Goal: Task Accomplishment & Management: Manage account settings

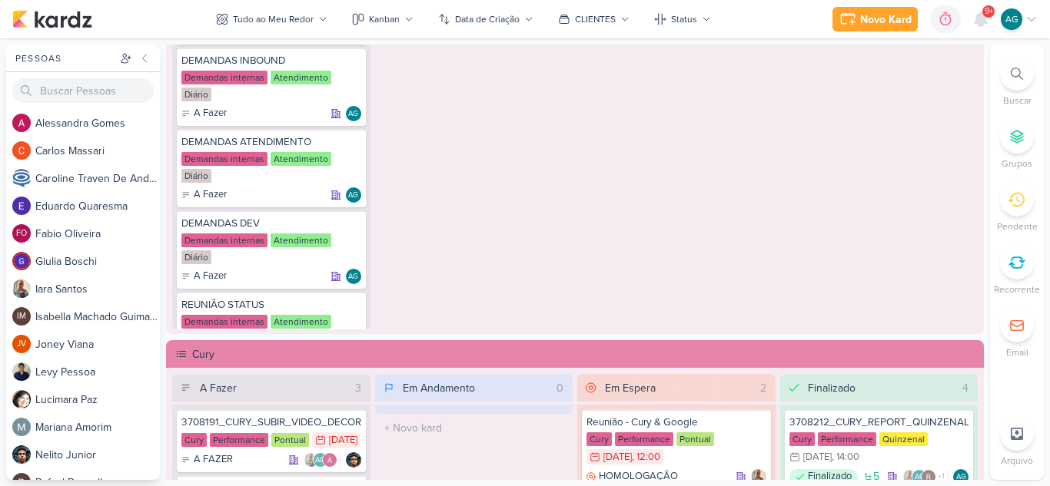
scroll to position [881, 0]
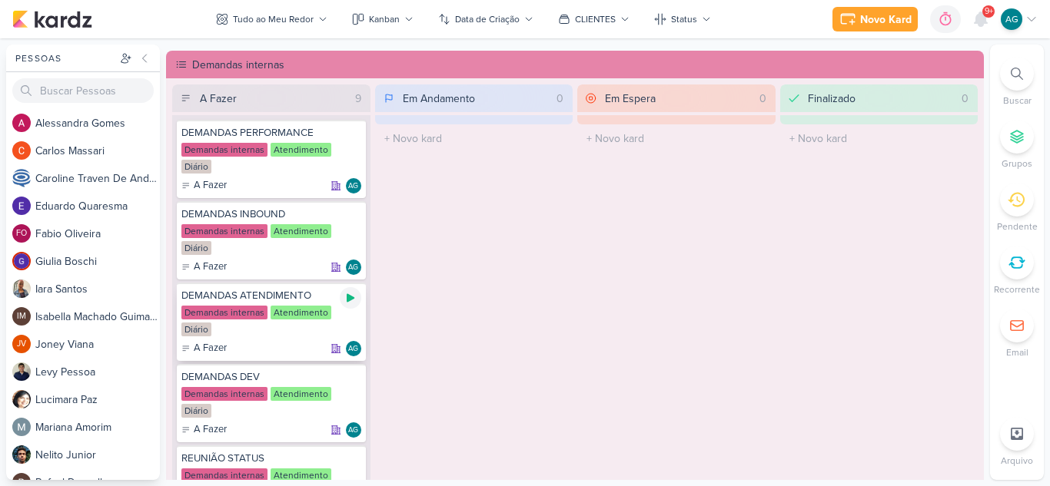
click at [350, 295] on icon at bounding box center [350, 298] width 12 height 12
click at [1004, 71] on div at bounding box center [1017, 74] width 34 height 34
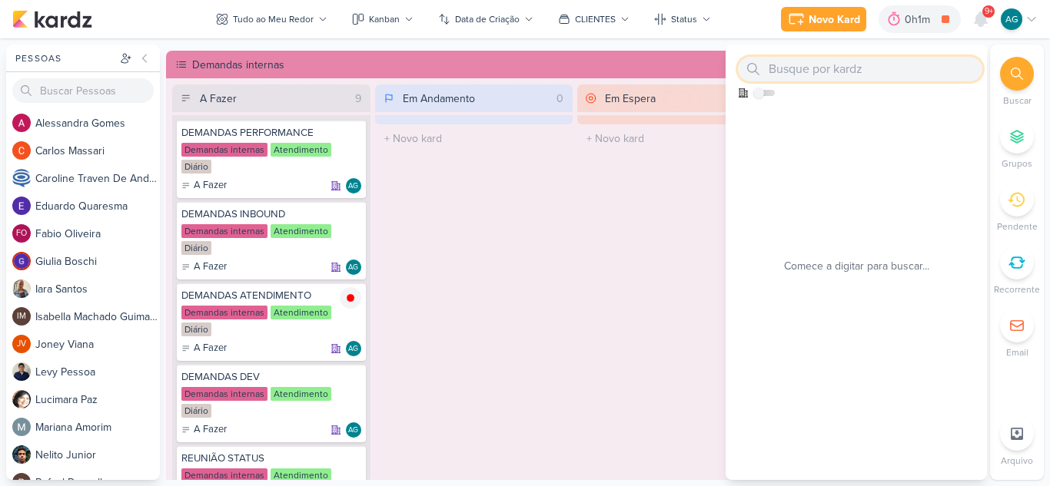
paste input "1108053"
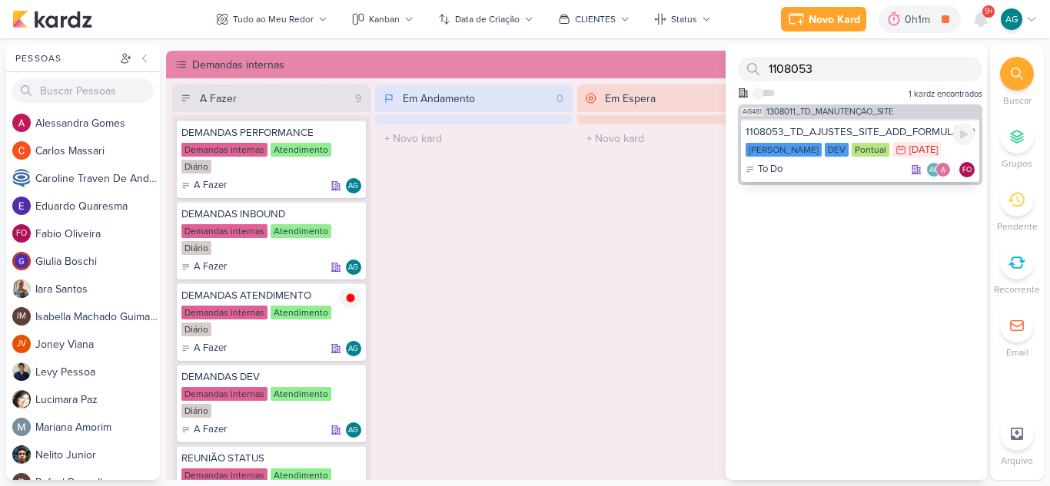
click at [825, 170] on div "To Do AG FO" at bounding box center [859, 169] width 229 height 15
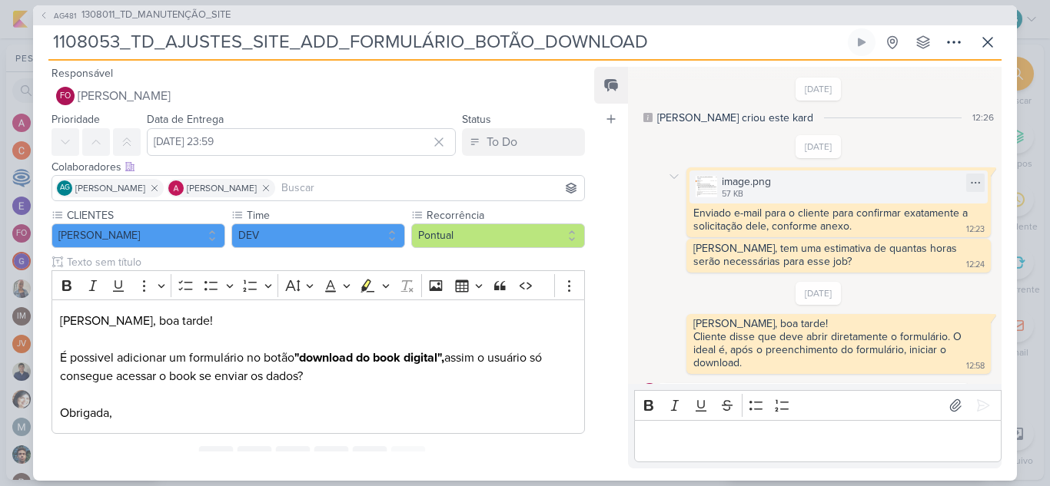
scroll to position [473, 0]
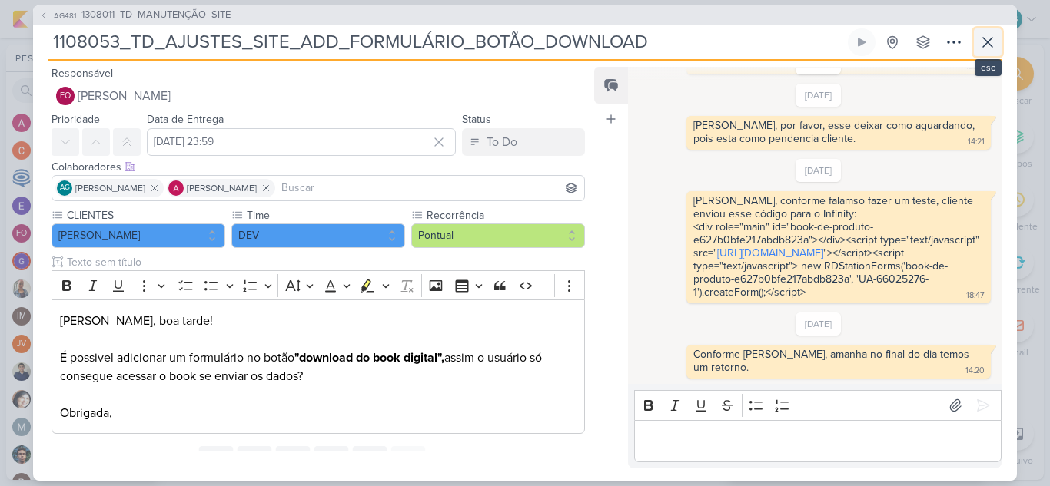
click at [985, 42] on icon at bounding box center [987, 42] width 18 height 18
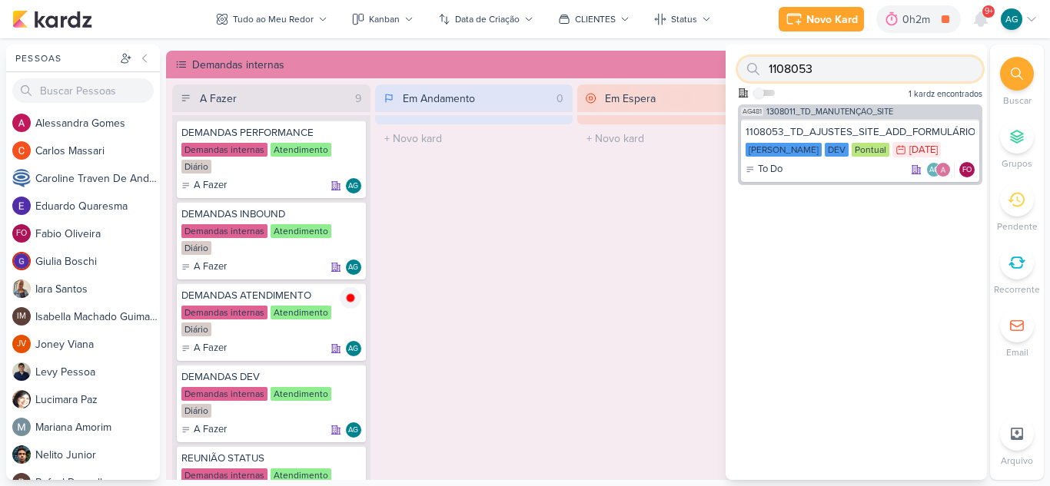
drag, startPoint x: 871, startPoint y: 63, endPoint x: 747, endPoint y: 68, distance: 123.8
click at [747, 68] on div "1108053" at bounding box center [860, 69] width 244 height 25
paste input "3708172"
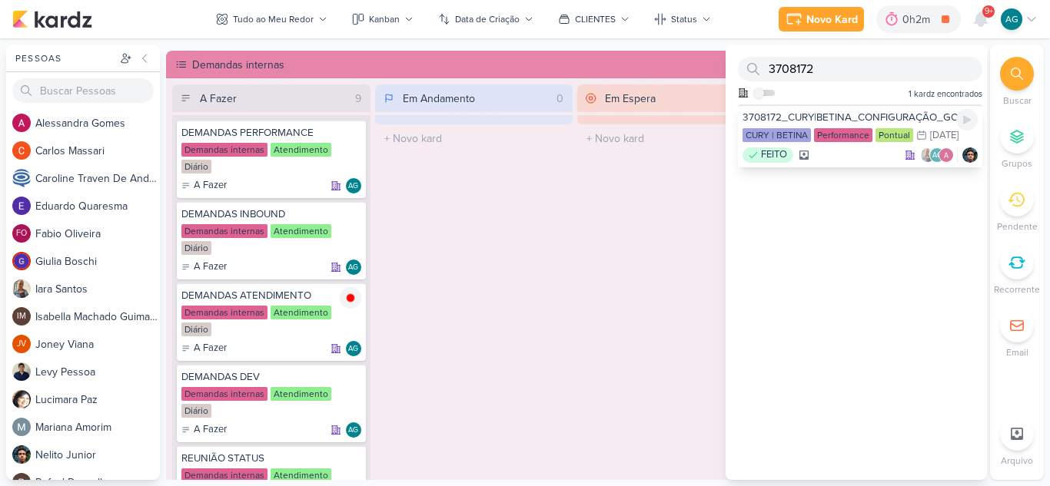
click at [854, 163] on div "FEITO AG" at bounding box center [859, 155] width 235 height 15
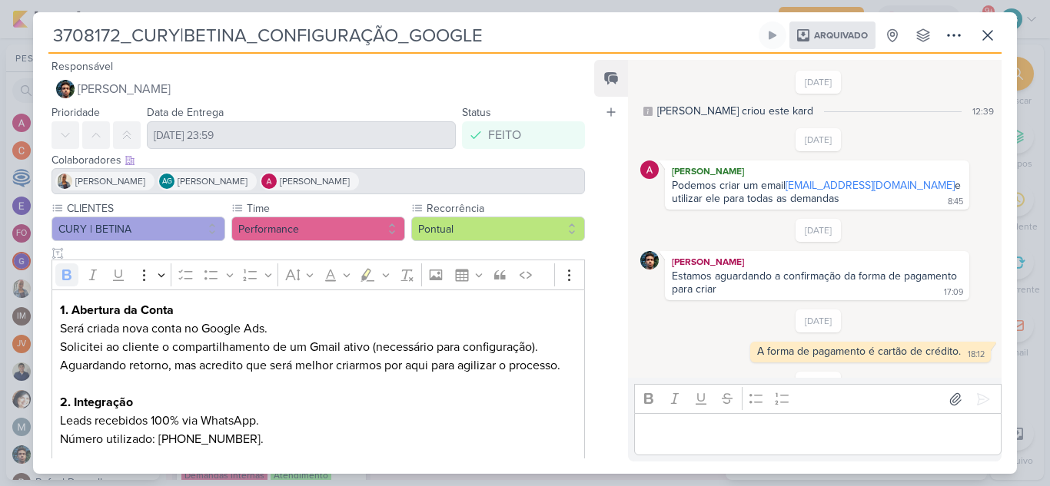
scroll to position [341, 0]
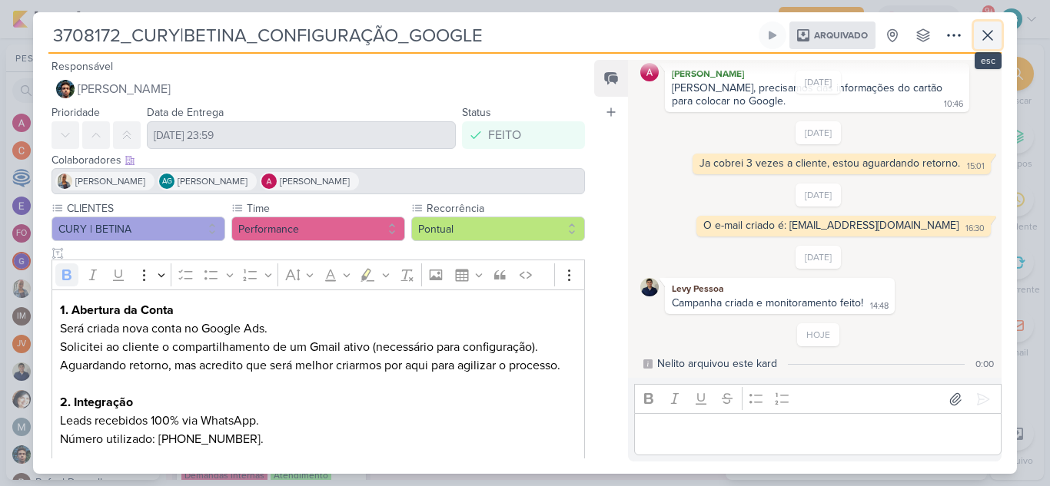
click at [990, 33] on icon at bounding box center [987, 35] width 9 height 9
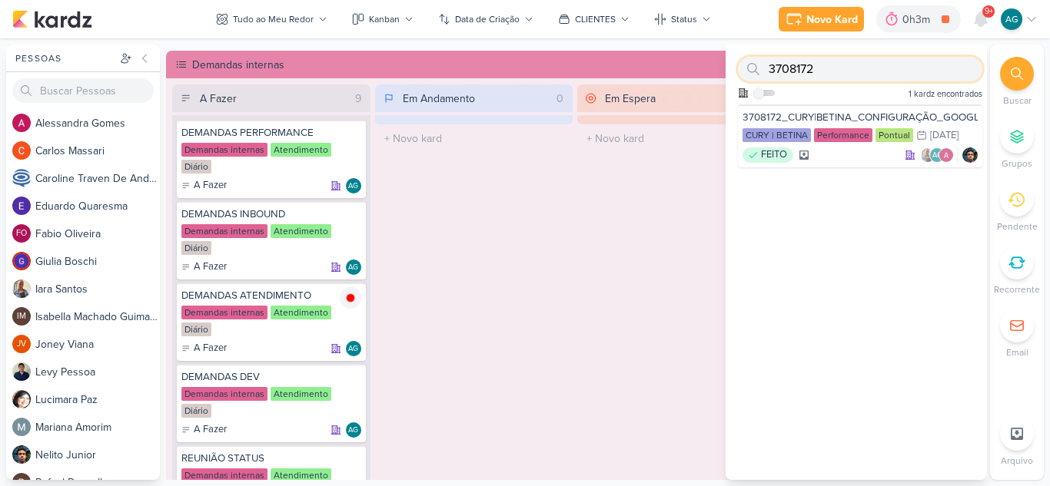
drag, startPoint x: 810, startPoint y: 64, endPoint x: 725, endPoint y: 64, distance: 85.3
click at [725, 64] on div "Pessoas [GEOGRAPHIC_DATA] A l e s s a n d r a G o m e s C a r l o s M a s s a r…" at bounding box center [525, 263] width 1050 height 436
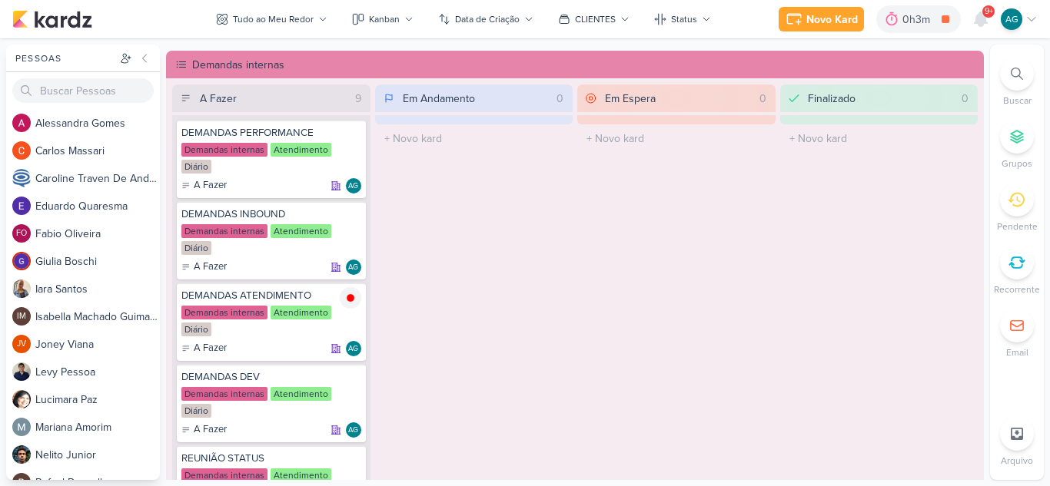
click at [1019, 71] on icon at bounding box center [1017, 74] width 12 height 12
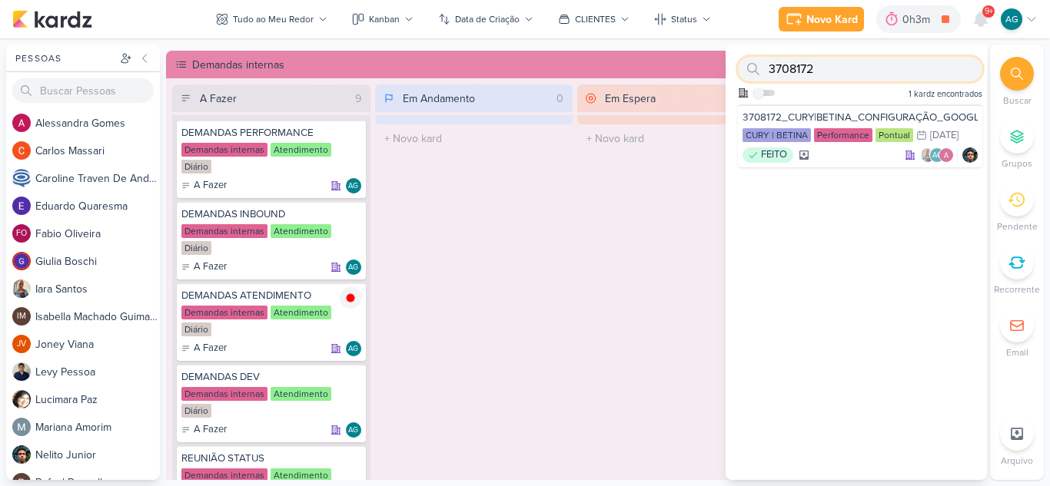
paste input "308171"
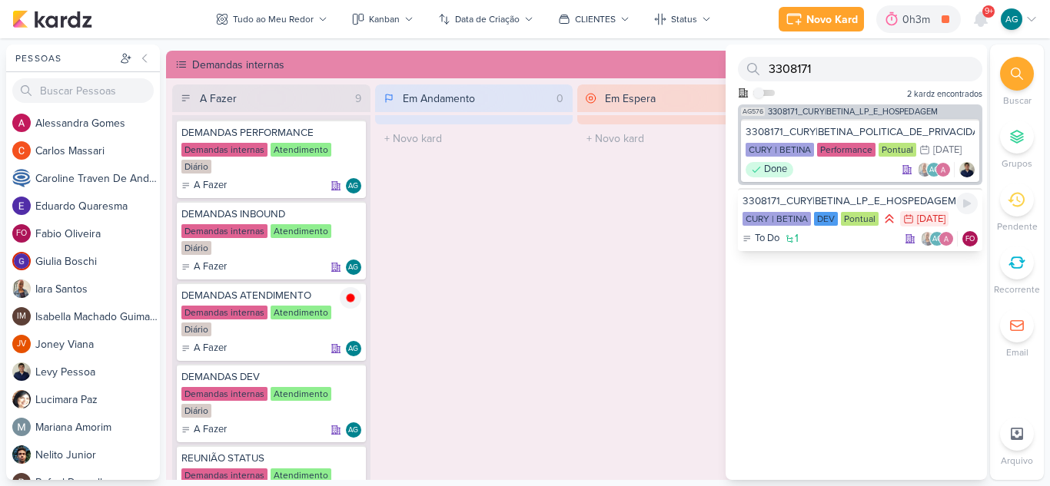
click at [854, 247] on div "To Do 1 AG FO" at bounding box center [859, 238] width 235 height 15
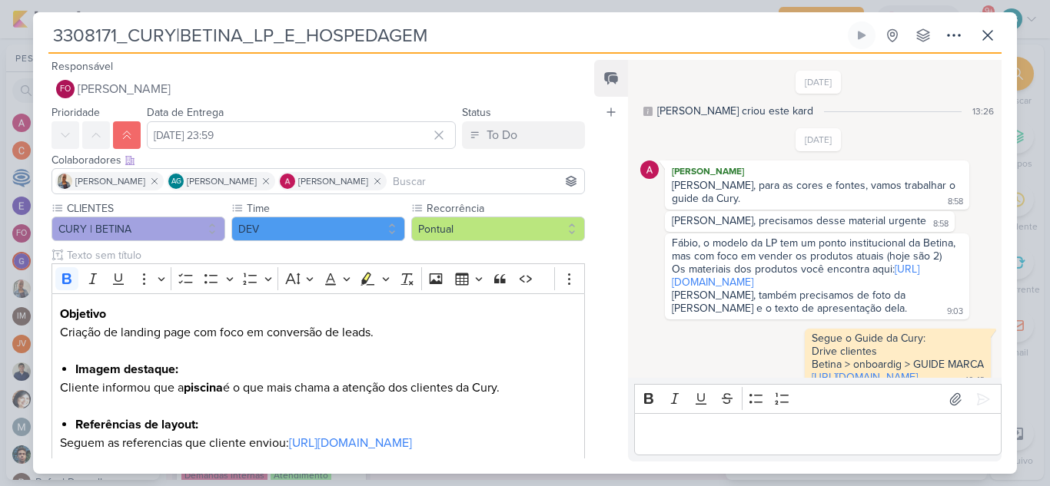
scroll to position [1555, 0]
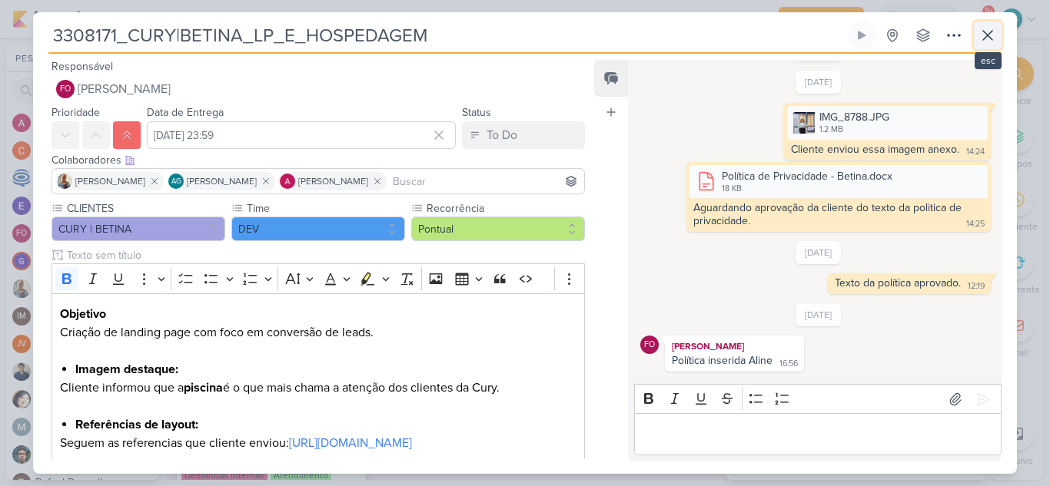
click at [992, 39] on icon at bounding box center [987, 35] width 9 height 9
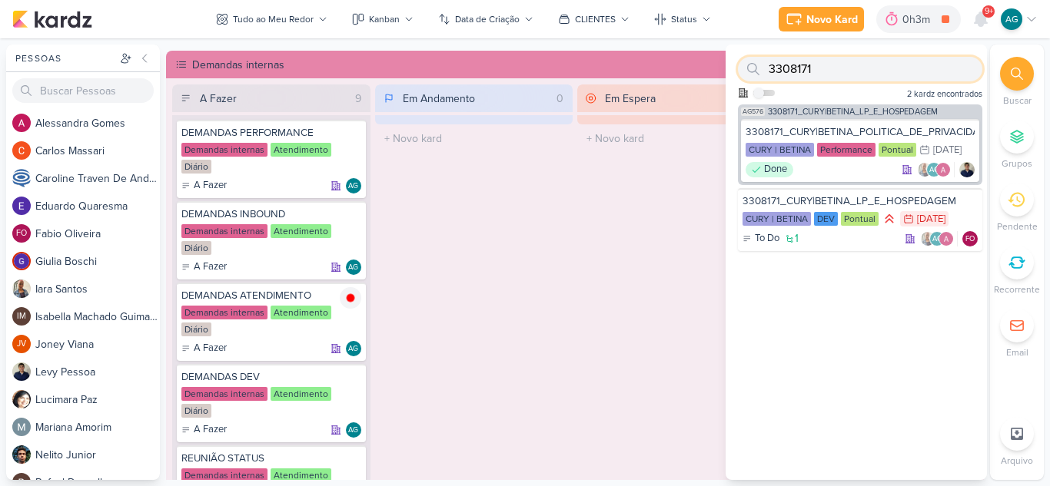
drag, startPoint x: 868, startPoint y: 71, endPoint x: 733, endPoint y: 71, distance: 135.3
click at [733, 71] on div "3308171 Como admin, ative para buscar em todos os kardz da organização 2 kardz …" at bounding box center [856, 75] width 261 height 60
paste input "70819"
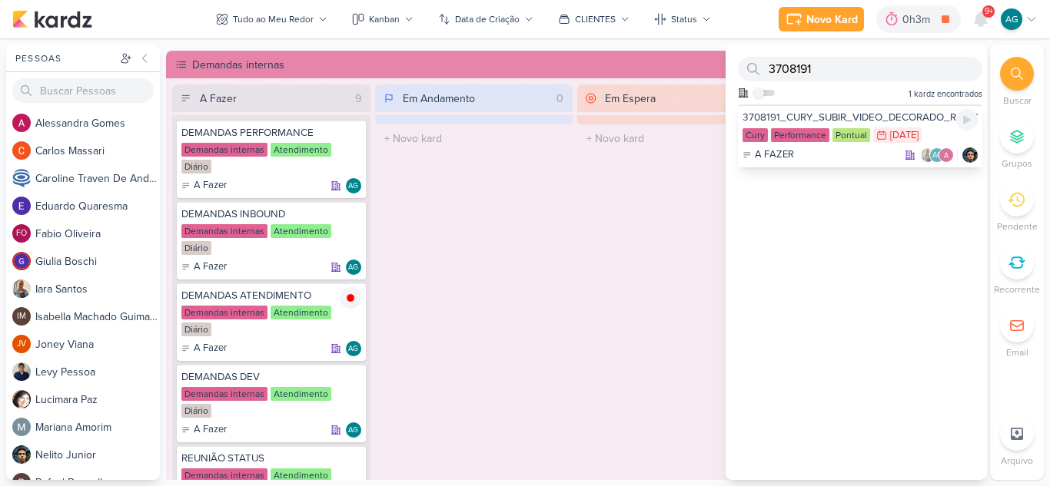
click at [848, 152] on div "A FAZER AG" at bounding box center [859, 155] width 235 height 15
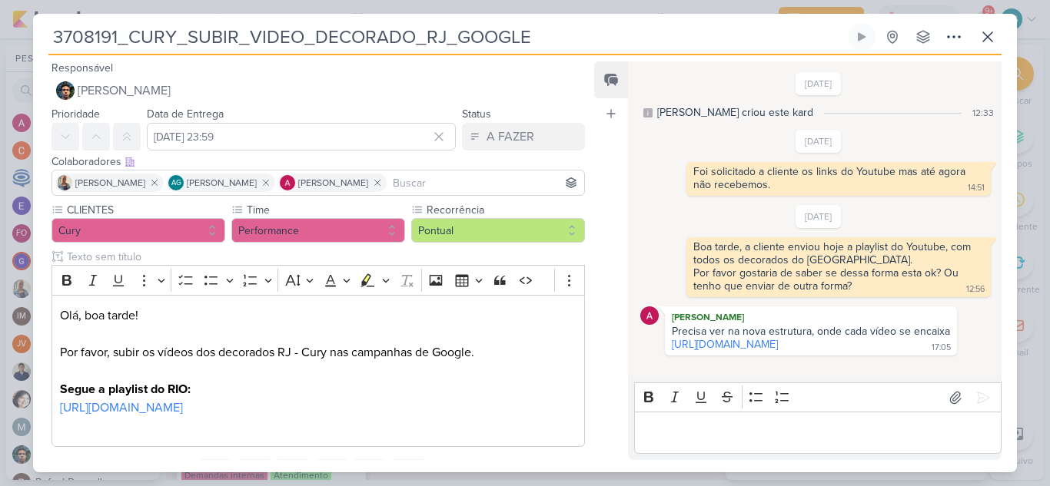
click at [668, 441] on p "Editor editing area: main" at bounding box center [817, 433] width 351 height 18
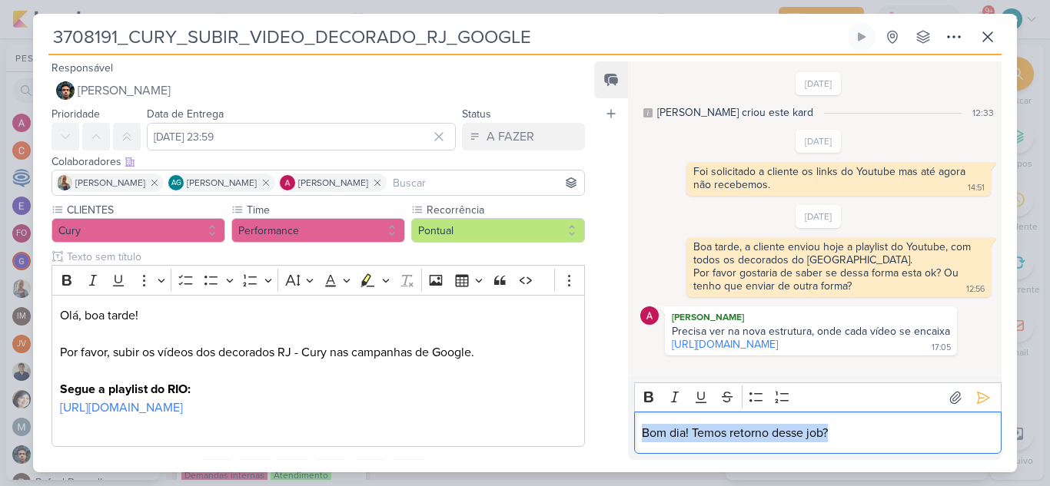
drag, startPoint x: 859, startPoint y: 433, endPoint x: 598, endPoint y: 433, distance: 261.3
click at [598, 433] on div "Feed Atrelar email Solte o email para atrelar ao kard [DATE] [PERSON_NAME] crio…" at bounding box center [797, 260] width 407 height 399
copy p "Bom dia! Temos retorno desse job?"
click at [983, 397] on icon at bounding box center [984, 398] width 12 height 12
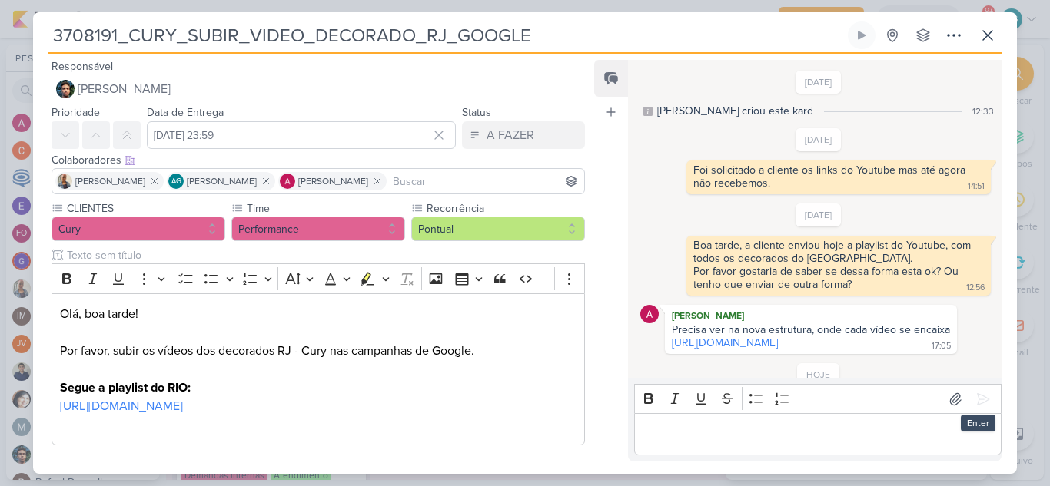
scroll to position [58, 0]
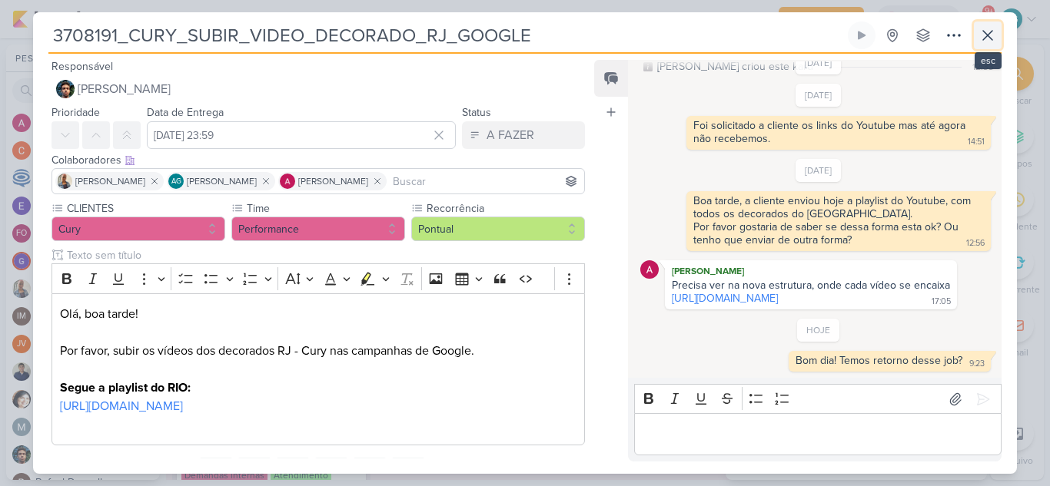
click at [990, 39] on icon at bounding box center [987, 35] width 18 height 18
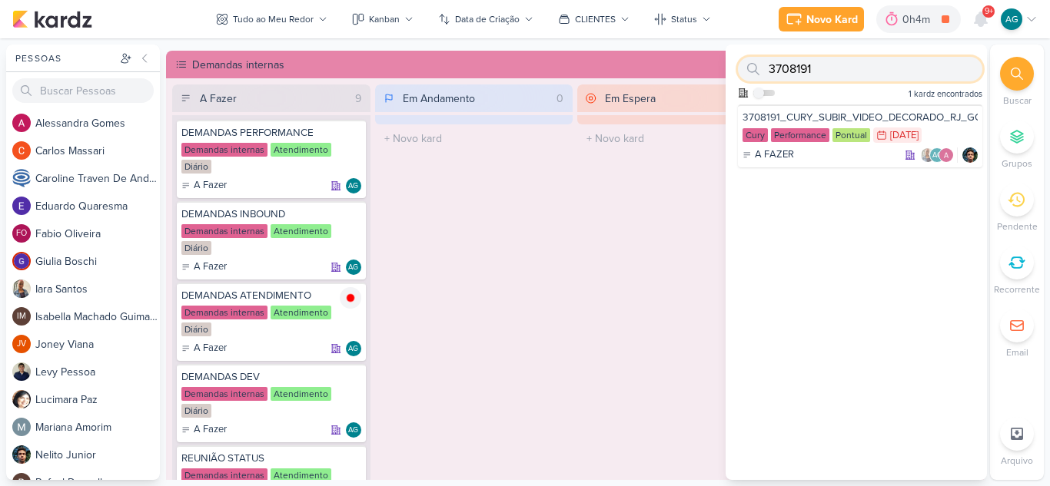
click at [829, 70] on input "3708191" at bounding box center [860, 69] width 244 height 25
click at [856, 161] on div "A FAZER AG" at bounding box center [859, 155] width 235 height 15
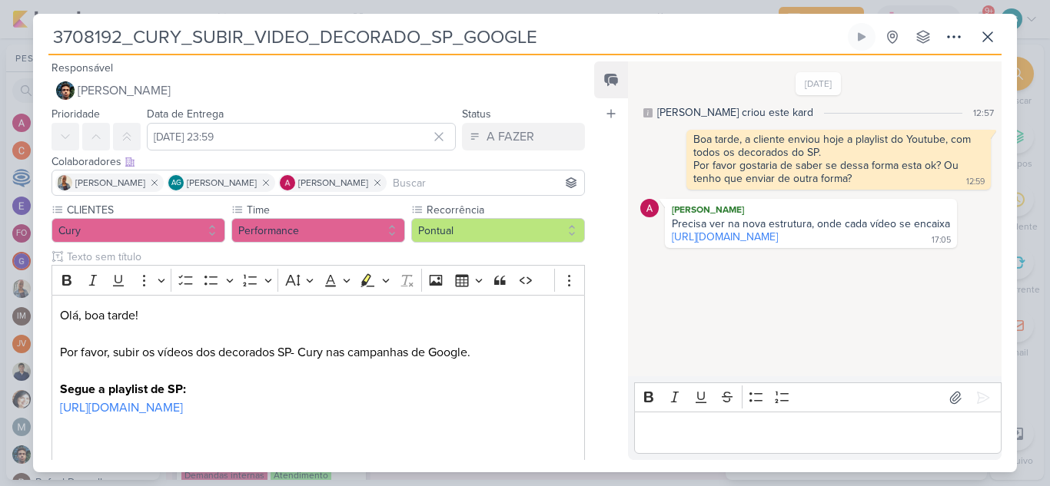
click at [789, 441] on p "Editor editing area: main" at bounding box center [817, 433] width 351 height 18
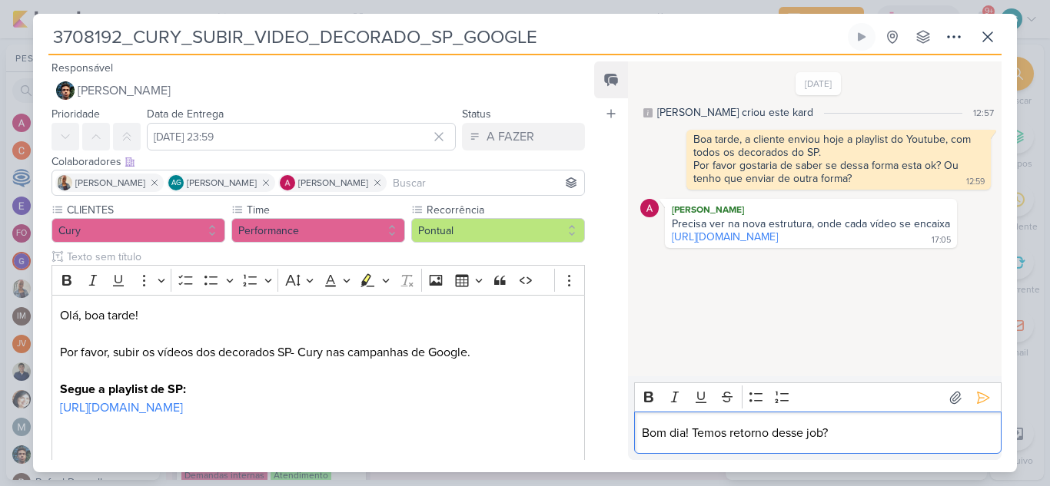
drag, startPoint x: 789, startPoint y: 441, endPoint x: 892, endPoint y: 447, distance: 102.4
click at [892, 447] on div "Bom dia! Temos retorno desse job?" at bounding box center [817, 433] width 367 height 42
click at [980, 399] on icon at bounding box center [982, 397] width 15 height 15
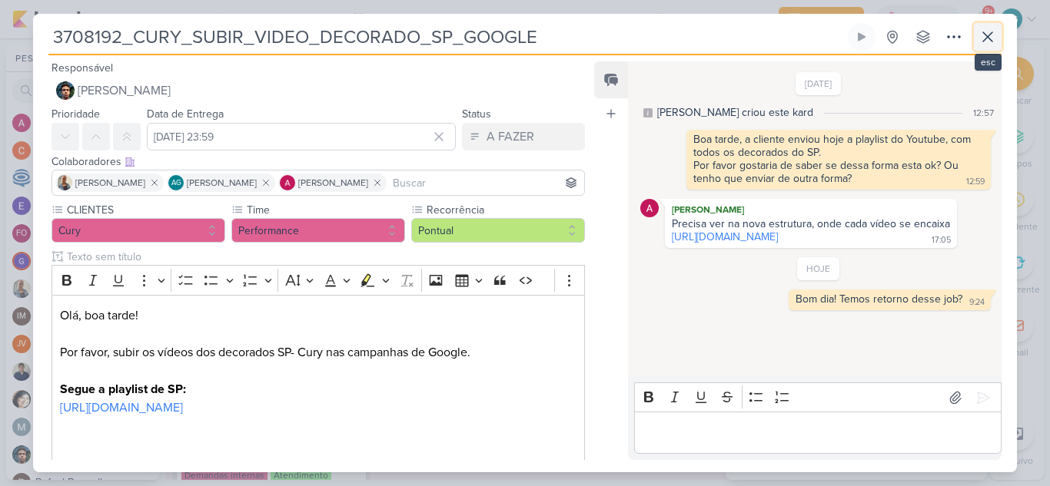
click at [994, 36] on icon at bounding box center [987, 37] width 18 height 18
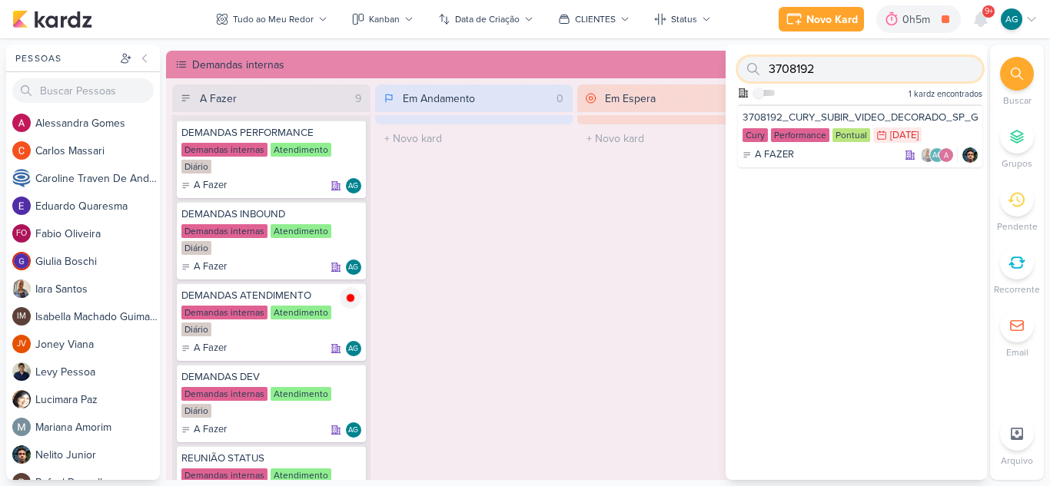
drag, startPoint x: 843, startPoint y: 67, endPoint x: 746, endPoint y: 64, distance: 96.9
click at [746, 64] on div "3708192" at bounding box center [860, 69] width 244 height 25
paste input "4"
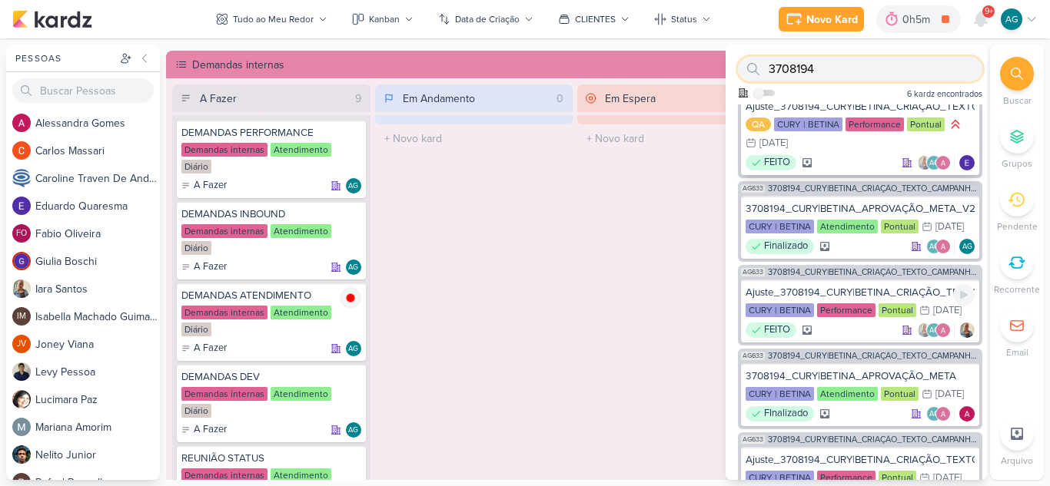
scroll to position [0, 0]
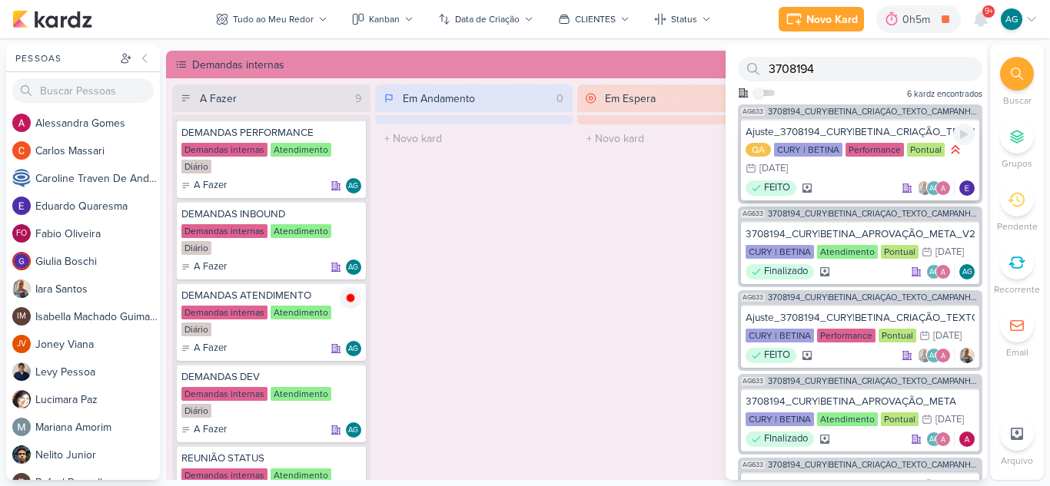
click at [851, 179] on div "Ajuste_3708194_CURY|BETINA_CRIAÇÃO_TEXTO_CAMPANHA_META_V3 QA CURY | BETINA Perf…" at bounding box center [860, 159] width 238 height 81
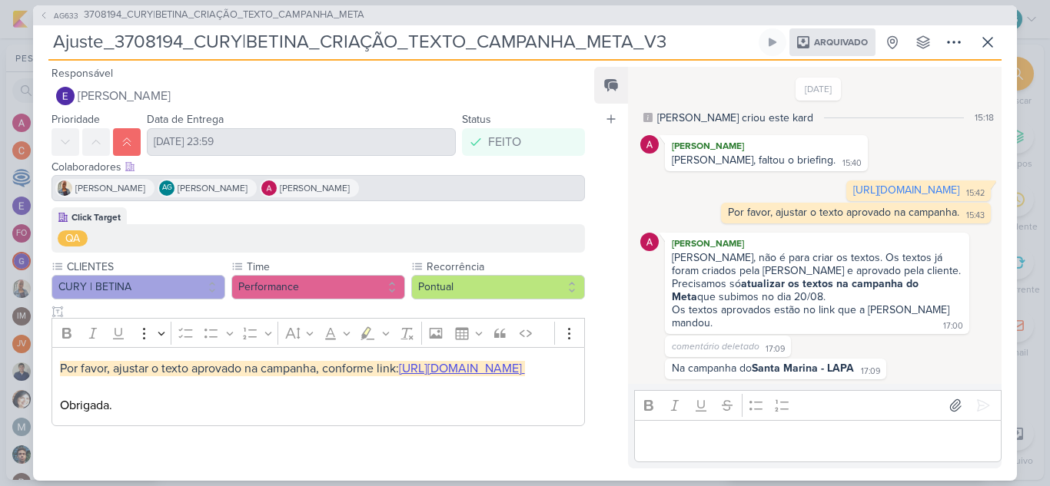
scroll to position [85, 0]
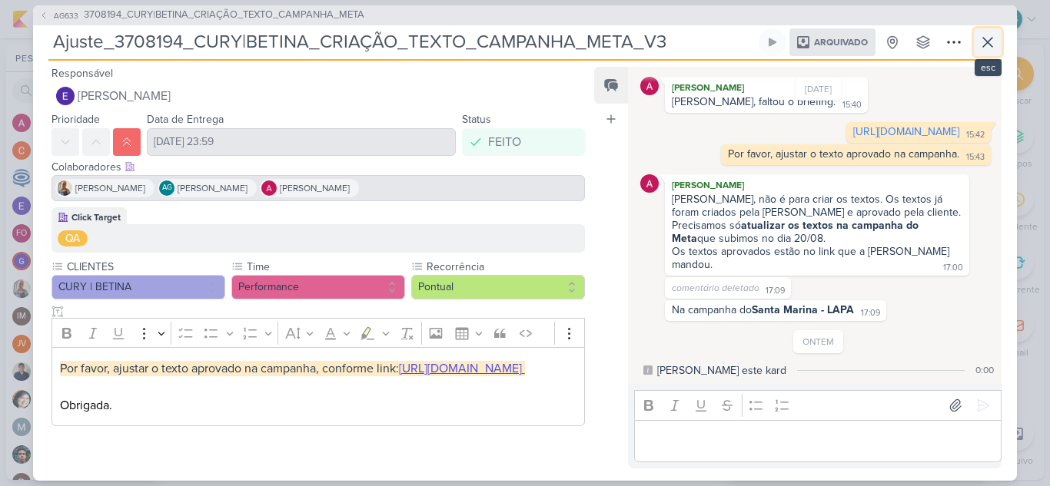
click at [988, 42] on icon at bounding box center [987, 42] width 9 height 9
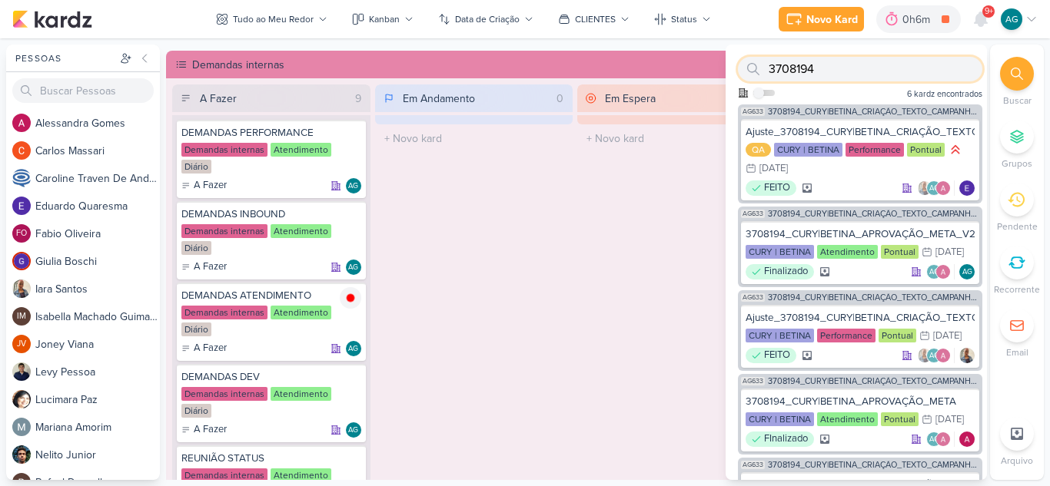
drag, startPoint x: 783, startPoint y: 69, endPoint x: 751, endPoint y: 69, distance: 32.3
click at [751, 69] on div "3708194" at bounding box center [860, 69] width 244 height 25
paste input "1708211"
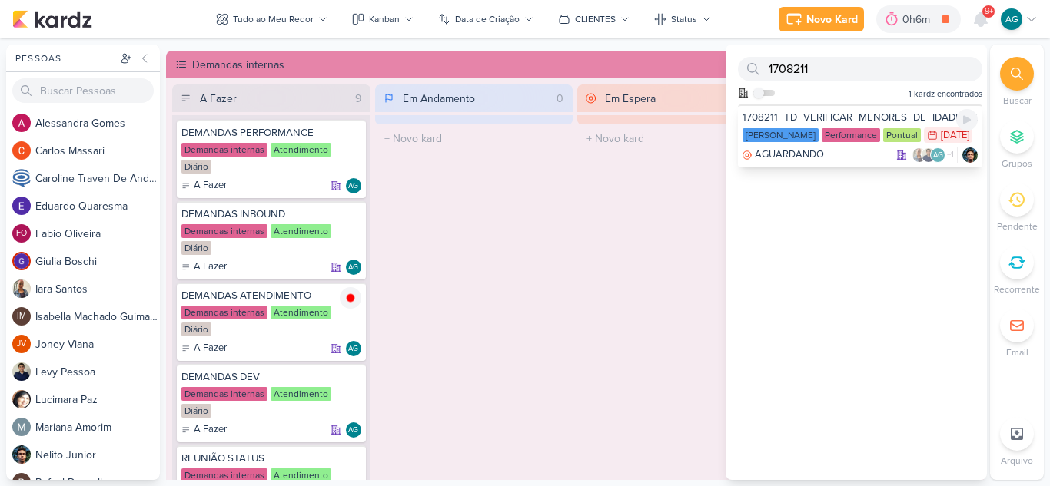
click at [834, 163] on div "AGUARDANDO AG +1" at bounding box center [859, 155] width 235 height 15
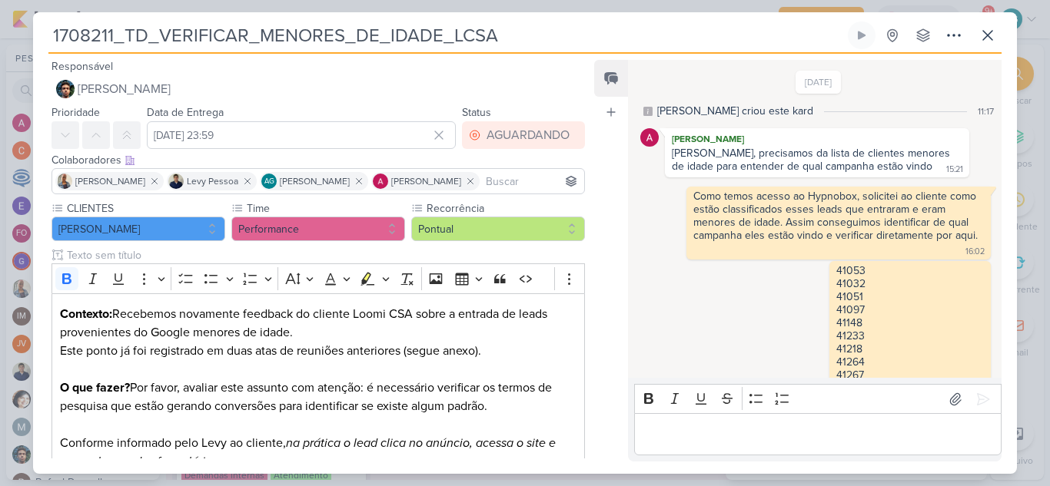
scroll to position [868, 0]
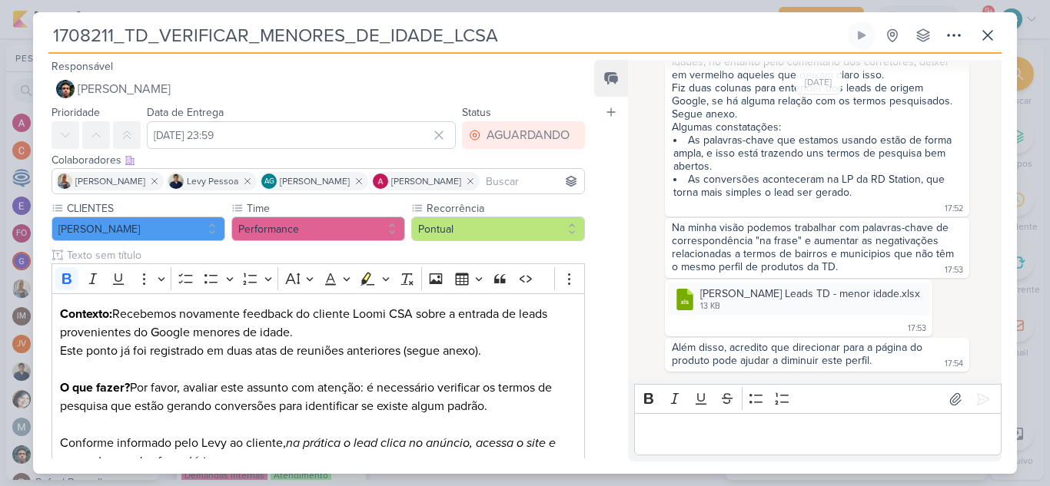
click at [812, 437] on p "Editor editing area: main" at bounding box center [817, 435] width 351 height 18
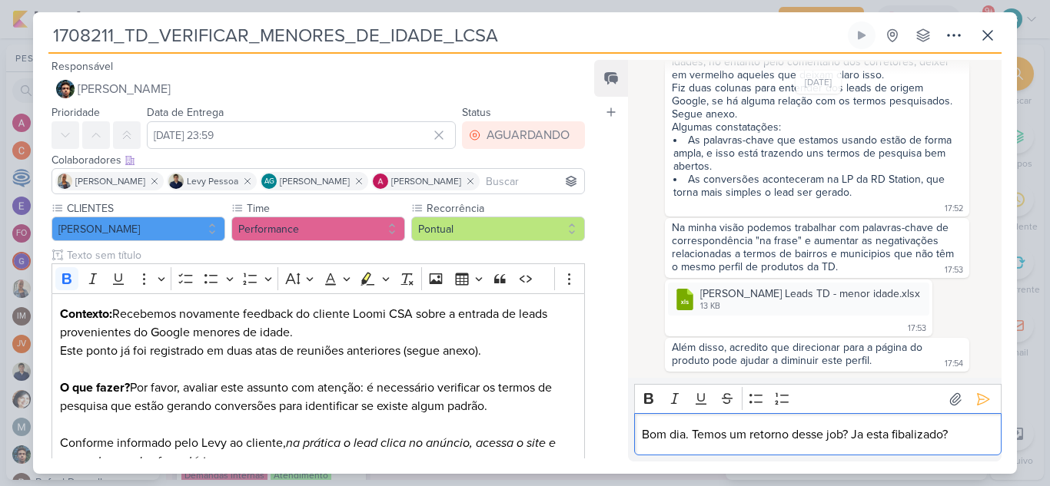
click at [905, 432] on p "Bom dia. Temos um retorno desse job? Ja esta fibalizado?" at bounding box center [817, 435] width 351 height 18
drag, startPoint x: 705, startPoint y: 437, endPoint x: 856, endPoint y: 442, distance: 151.5
click at [852, 437] on p "Bom dia. Temos um retorno desse job? Ja esta finalizado?" at bounding box center [817, 435] width 351 height 18
click at [858, 437] on p "Bom dia. Esse job ja esta finalizado?" at bounding box center [817, 435] width 351 height 18
click at [976, 401] on icon at bounding box center [982, 399] width 15 height 15
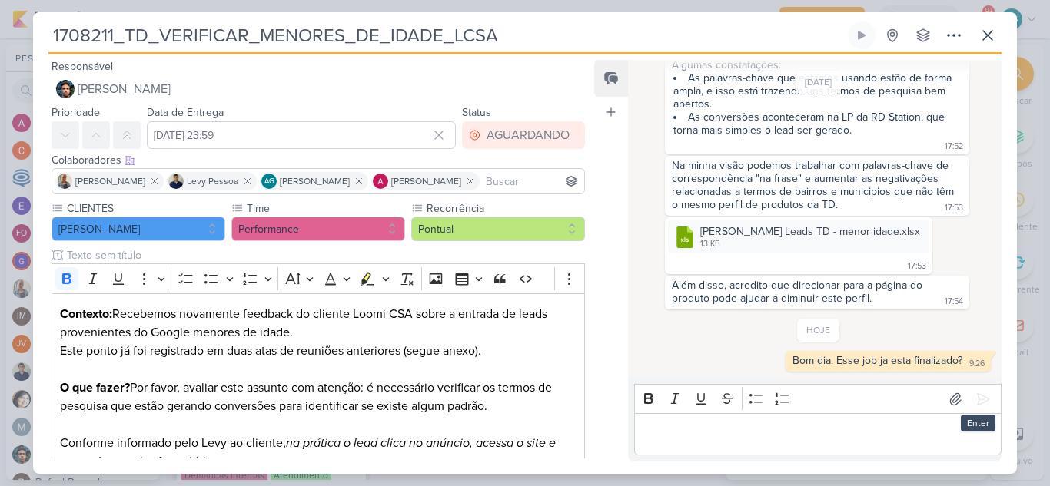
scroll to position [930, 0]
click at [988, 36] on icon at bounding box center [987, 35] width 9 height 9
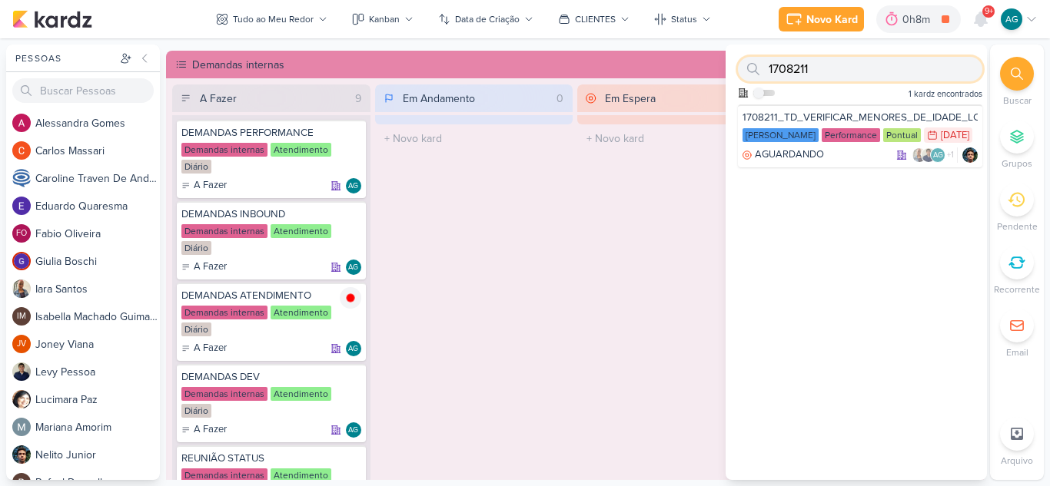
drag, startPoint x: 781, startPoint y: 65, endPoint x: 716, endPoint y: 65, distance: 65.3
click at [716, 65] on div "Pessoas [GEOGRAPHIC_DATA] A l e s s a n d r a G o m e s C a r l o s M a s s a r…" at bounding box center [525, 263] width 1050 height 436
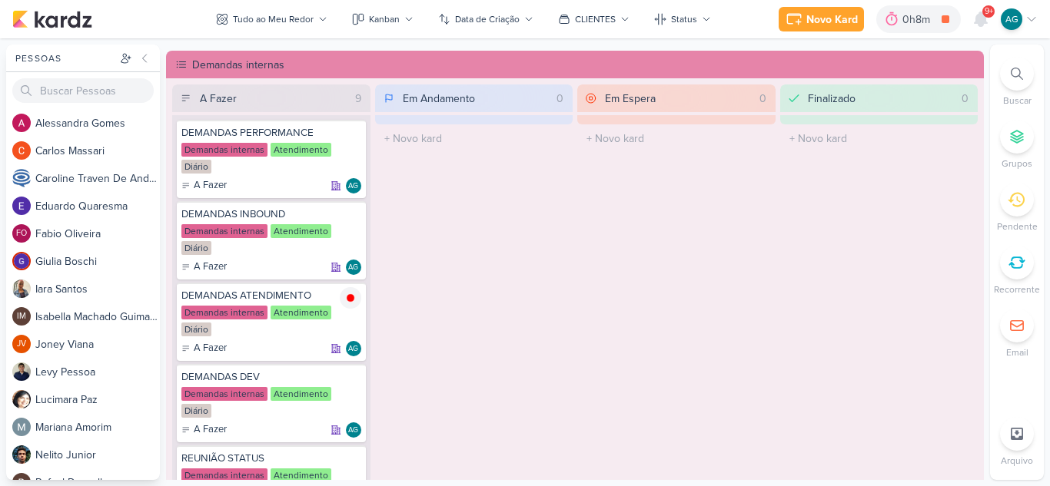
click at [1024, 80] on div at bounding box center [1017, 74] width 34 height 34
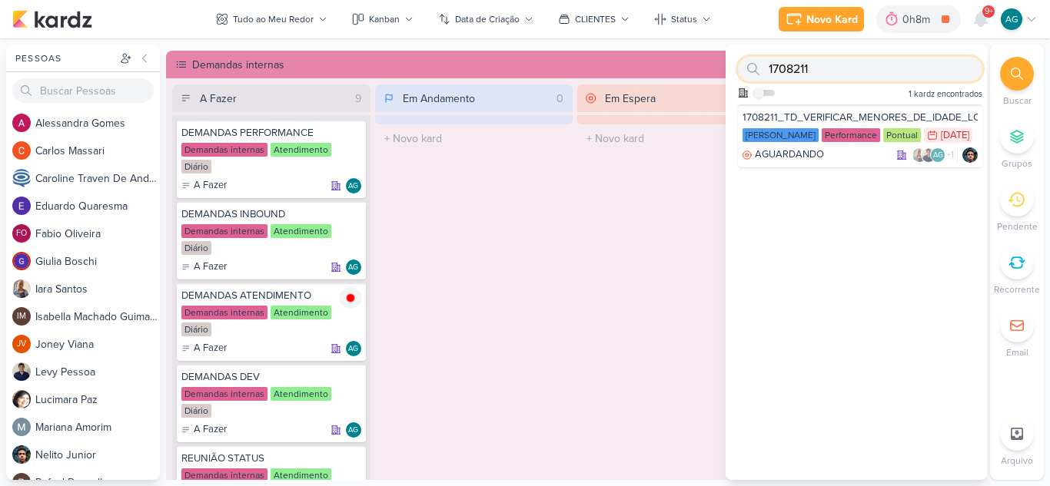
paste input "2"
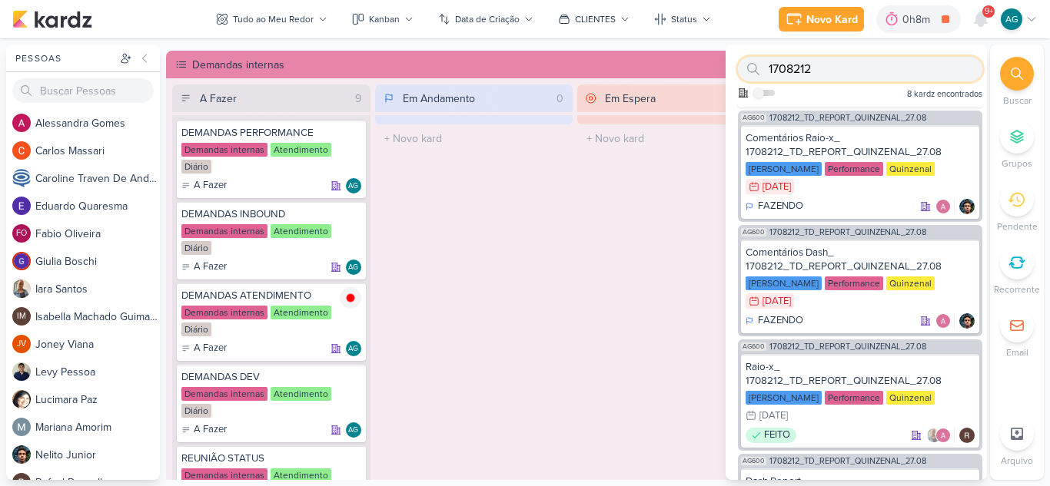
scroll to position [0, 0]
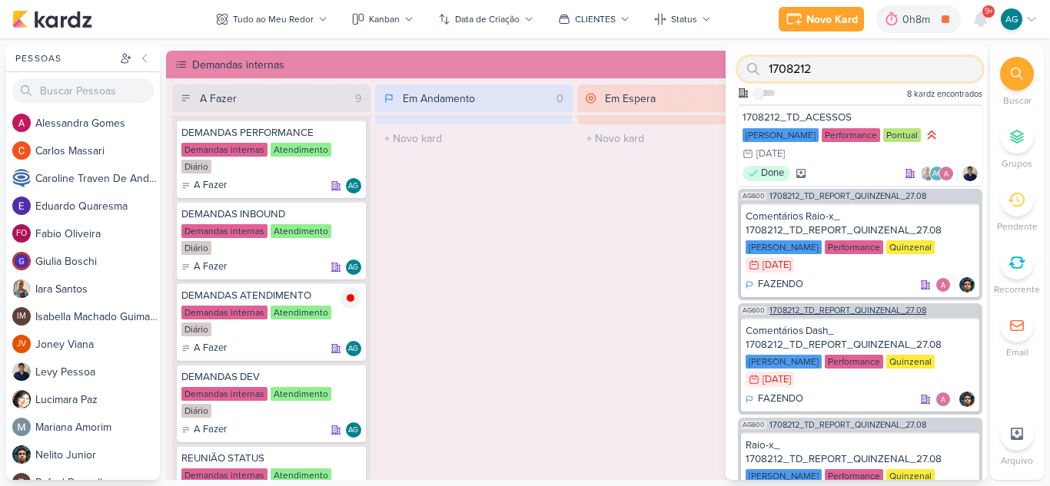
type input "1708212"
click at [868, 314] on span "1708212_TD_REPORT_QUINZENAL_27.08" at bounding box center [847, 311] width 157 height 8
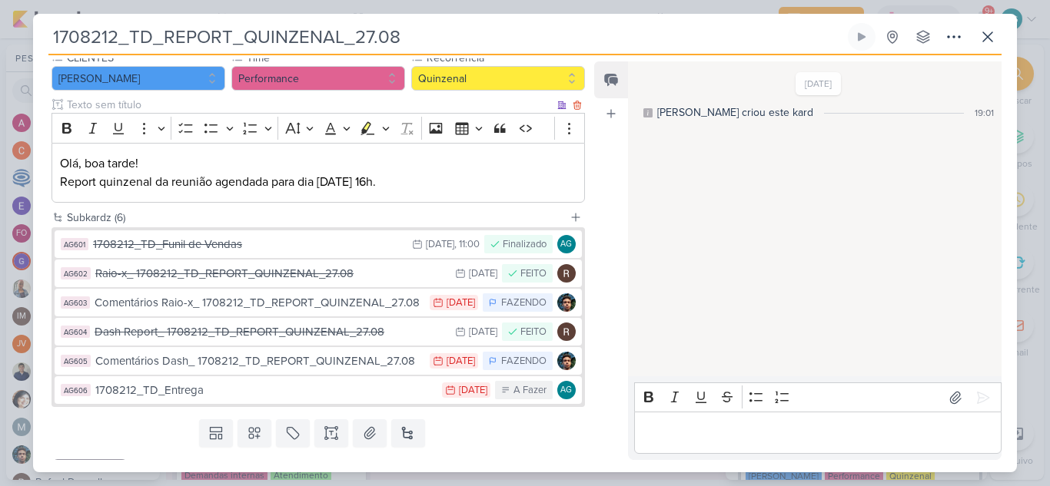
scroll to position [154, 0]
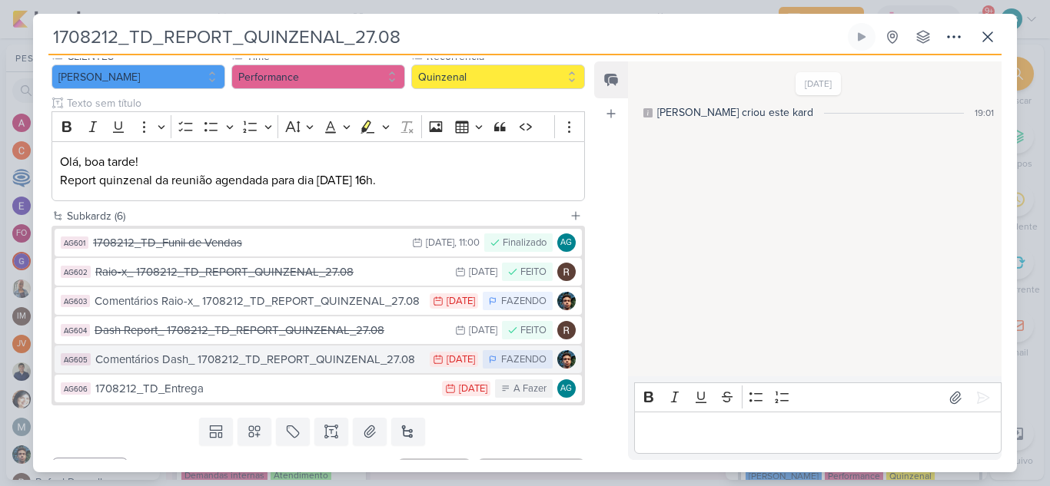
click at [260, 364] on div "Comentários Dash_ 1708212_TD_REPORT_QUINZENAL_27.08" at bounding box center [258, 360] width 327 height 18
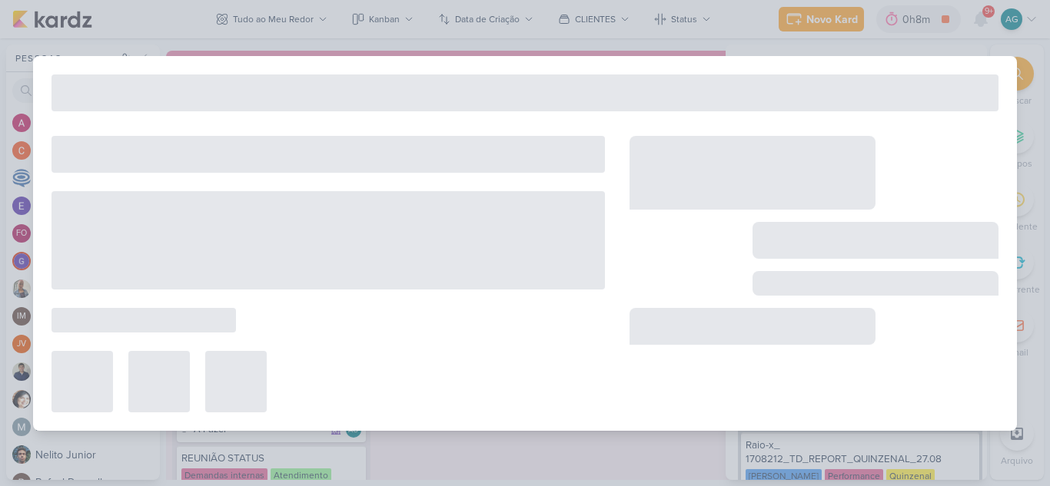
type input "Comentários Dash_ 1708212_TD_REPORT_QUINZENAL_27.08"
type input "[DATE] 23:59"
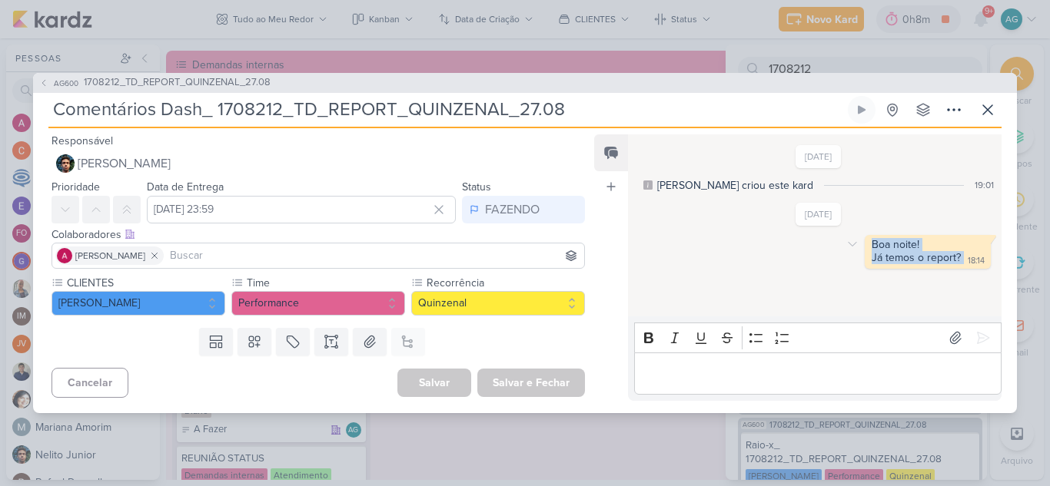
drag, startPoint x: 868, startPoint y: 246, endPoint x: 958, endPoint y: 254, distance: 91.1
click at [958, 254] on div "Boa noite! Já temos o report? 18:14" at bounding box center [928, 252] width 120 height 28
copy div "Boa noite! Já temos o report?"
click at [775, 366] on p "Editor editing area: main" at bounding box center [817, 373] width 351 height 18
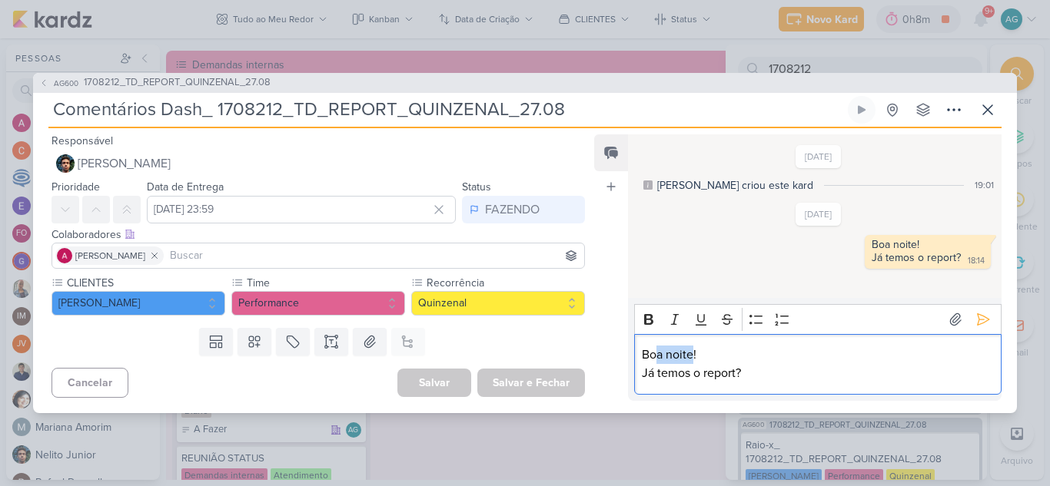
drag, startPoint x: 694, startPoint y: 354, endPoint x: 657, endPoint y: 353, distance: 36.9
click at [657, 353] on p "Boa noite!" at bounding box center [817, 355] width 351 height 18
click at [740, 374] on p "Já temos o report?" at bounding box center [817, 373] width 351 height 18
click at [738, 374] on p "Já temos o report?" at bounding box center [817, 373] width 351 height 18
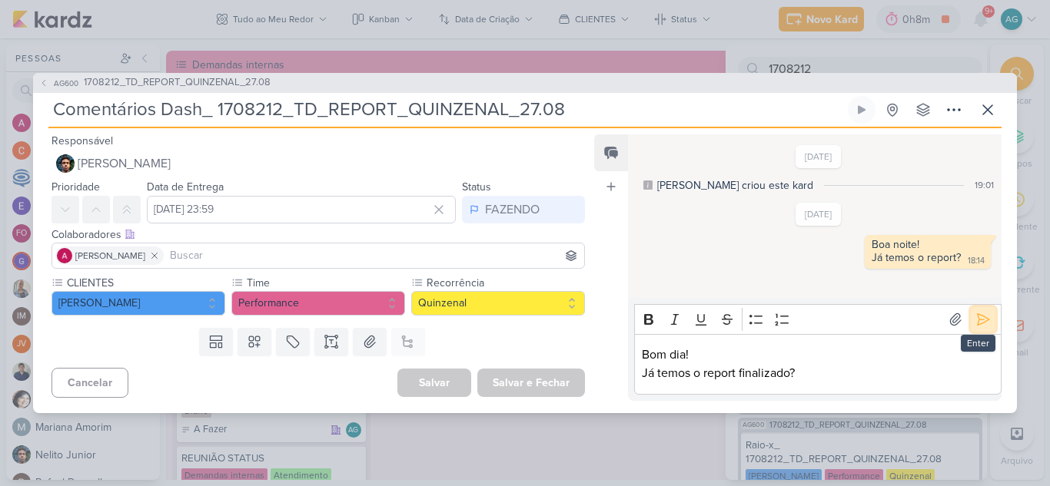
click at [975, 314] on icon at bounding box center [982, 319] width 15 height 15
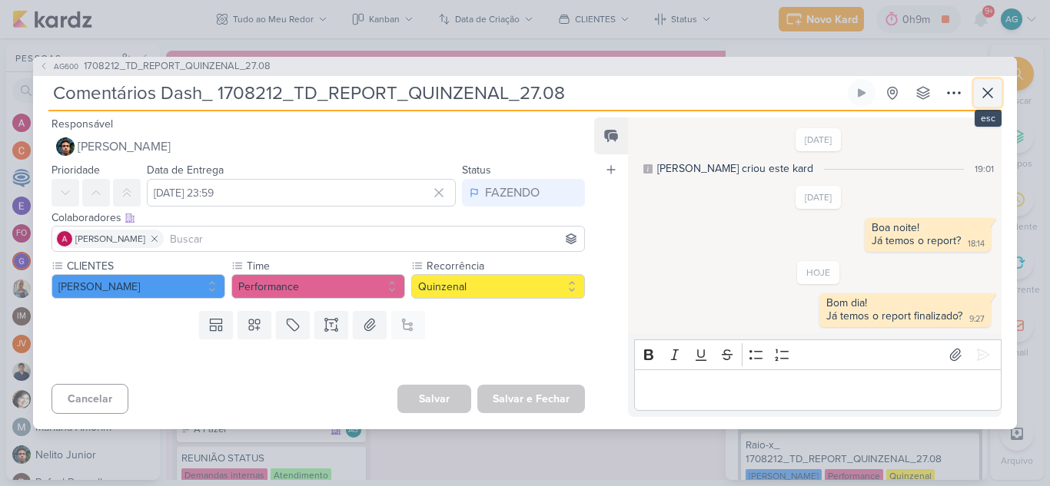
click at [989, 95] on icon at bounding box center [987, 92] width 9 height 9
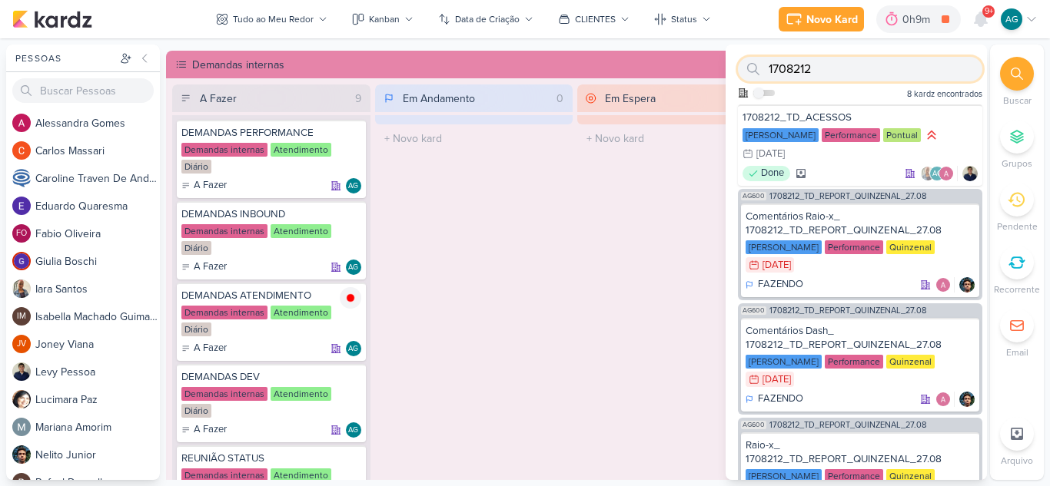
drag, startPoint x: 766, startPoint y: 68, endPoint x: 726, endPoint y: 67, distance: 40.0
click at [726, 67] on div "1708212 Como admin, ative para buscar em todos os kardz da organização 8 kardz …" at bounding box center [856, 75] width 261 height 60
paste input "2"
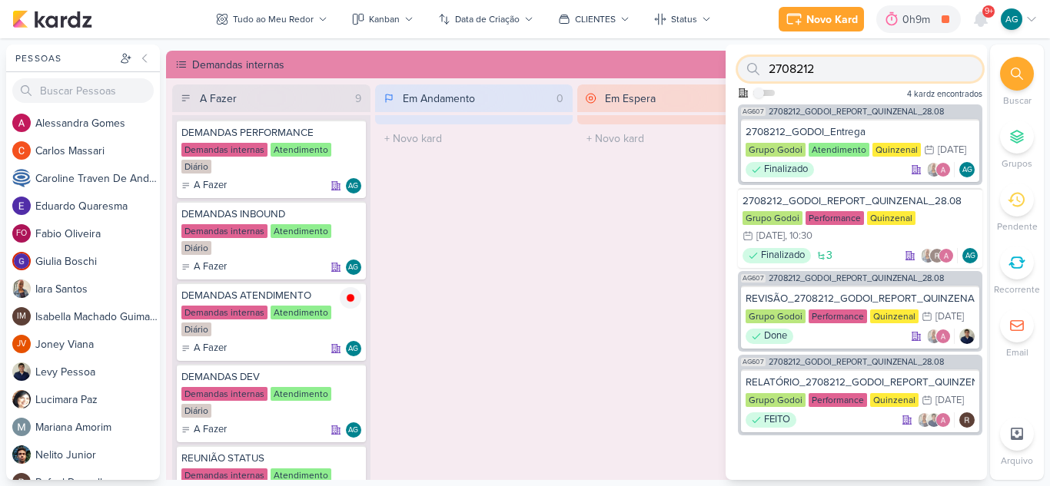
drag, startPoint x: 828, startPoint y: 65, endPoint x: 726, endPoint y: 68, distance: 101.5
click at [726, 68] on div "2708212 Como admin, ative para buscar em todos os kardz da organização 4 kardz …" at bounding box center [856, 75] width 261 height 60
paste input "3"
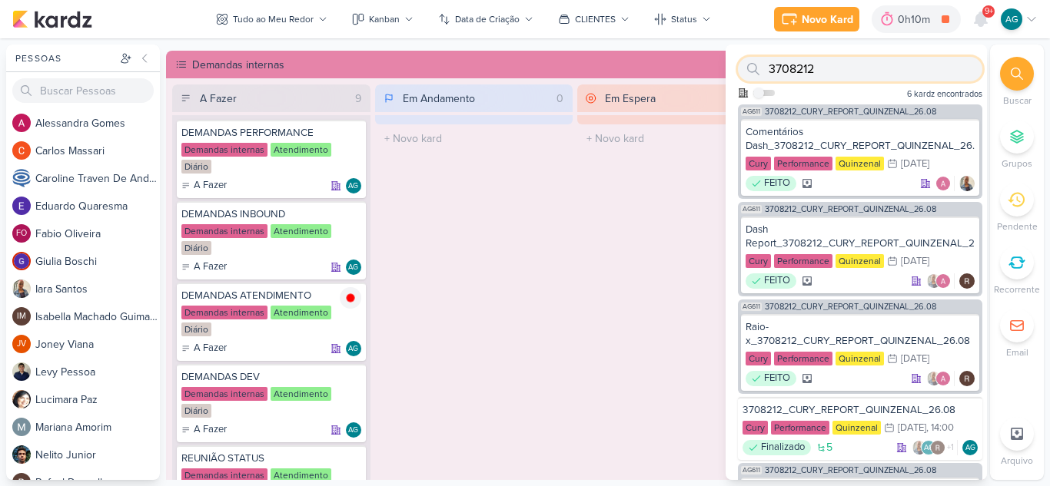
drag, startPoint x: 825, startPoint y: 70, endPoint x: 745, endPoint y: 67, distance: 80.8
click at [745, 67] on div "3708212" at bounding box center [860, 69] width 244 height 25
paste input "4"
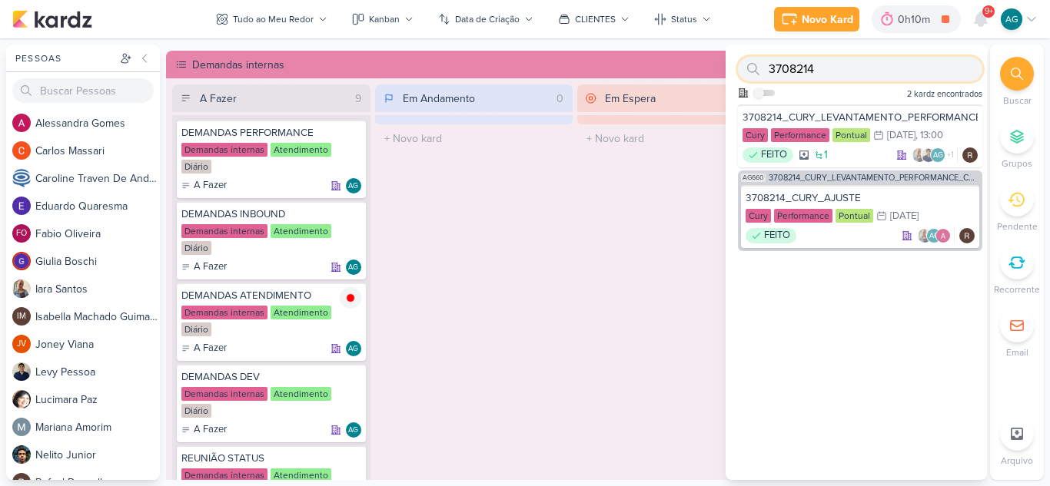
drag, startPoint x: 822, startPoint y: 65, endPoint x: 737, endPoint y: 61, distance: 85.4
click at [737, 61] on div "3708214 Como admin, ative para buscar em todos os kardz da organização 2 kardz …" at bounding box center [856, 75] width 261 height 60
paste input "11008211"
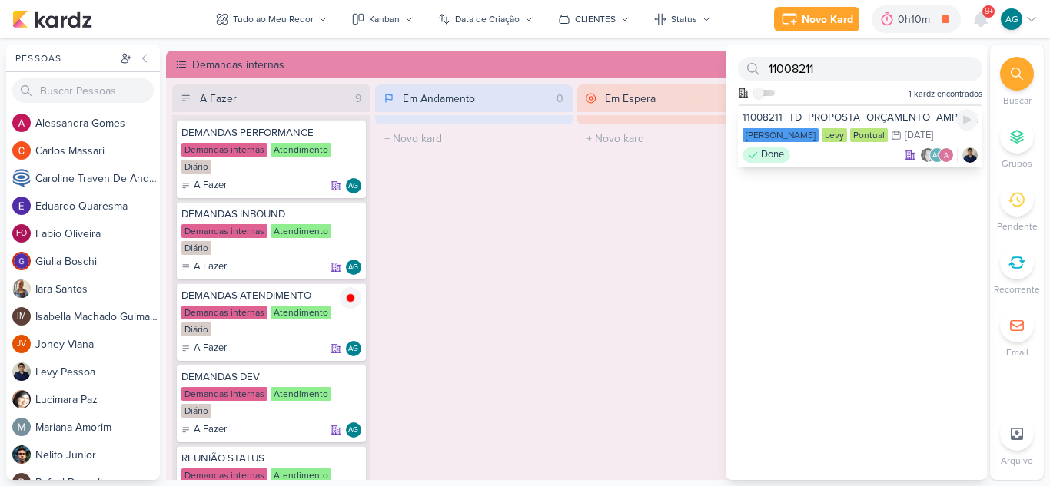
click at [863, 118] on div "11008211_TD_PROPOSTA_ORÇAMENTO_AMPLIAÇÃO_DAS_PLANTAS" at bounding box center [859, 118] width 235 height 14
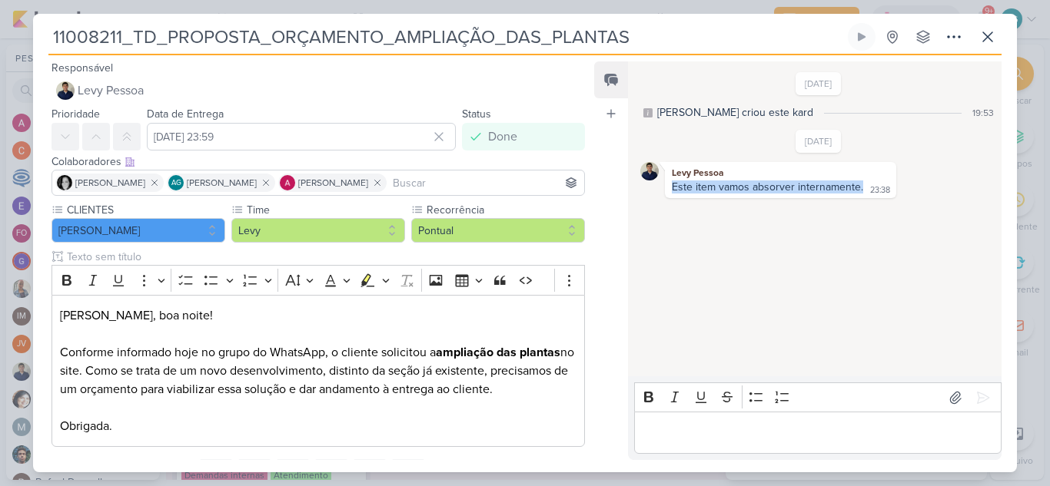
drag, startPoint x: 860, startPoint y: 191, endPoint x: 660, endPoint y: 180, distance: 200.1
click at [660, 180] on div "Levy Pessoa Este item vamos absorver internamente. 23:38 23:38" at bounding box center [818, 180] width 357 height 36
copy div "[PERSON_NAME] Este item vamos absorver internamente."
click at [991, 36] on icon at bounding box center [987, 37] width 18 height 18
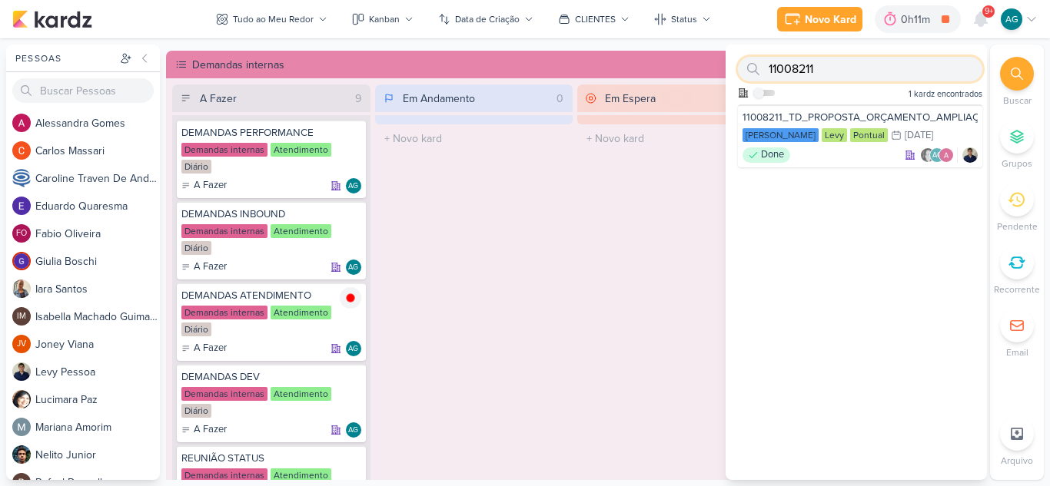
drag, startPoint x: 820, startPoint y: 68, endPoint x: 742, endPoint y: 61, distance: 77.9
click at [742, 61] on div "11008211" at bounding box center [860, 69] width 244 height 25
paste input "270822"
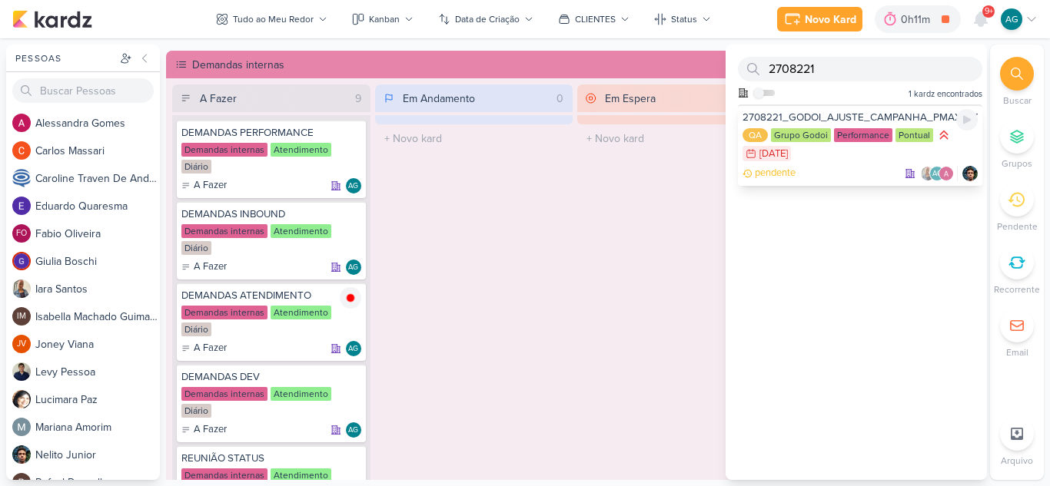
click at [850, 168] on div "pendente AG" at bounding box center [859, 173] width 235 height 15
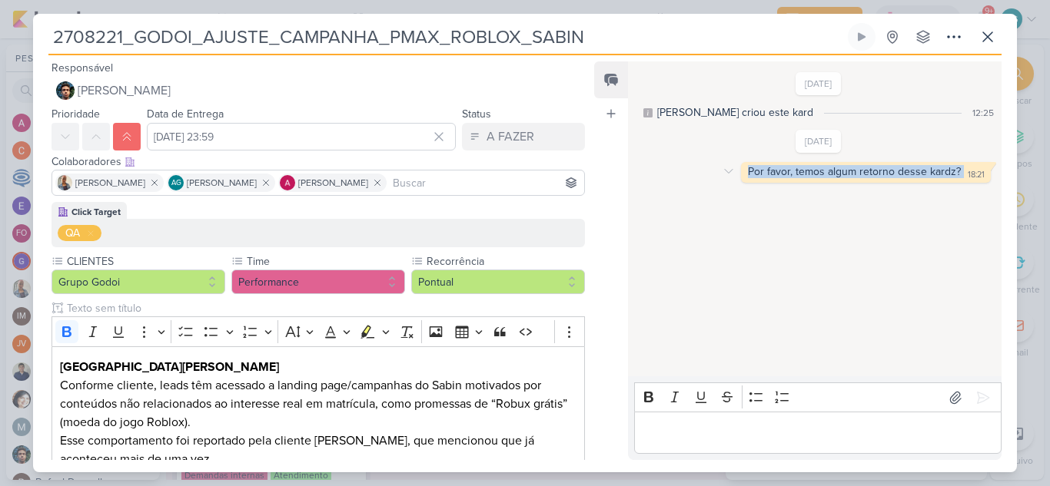
drag, startPoint x: 958, startPoint y: 171, endPoint x: 741, endPoint y: 168, distance: 217.5
click at [744, 168] on div "Por favor, temos algum retorno desse kardz? 18:21" at bounding box center [866, 172] width 244 height 15
copy div "Por favor, temos algum retorno desse kardz?"
click at [725, 432] on p "Editor editing area: main" at bounding box center [817, 433] width 351 height 18
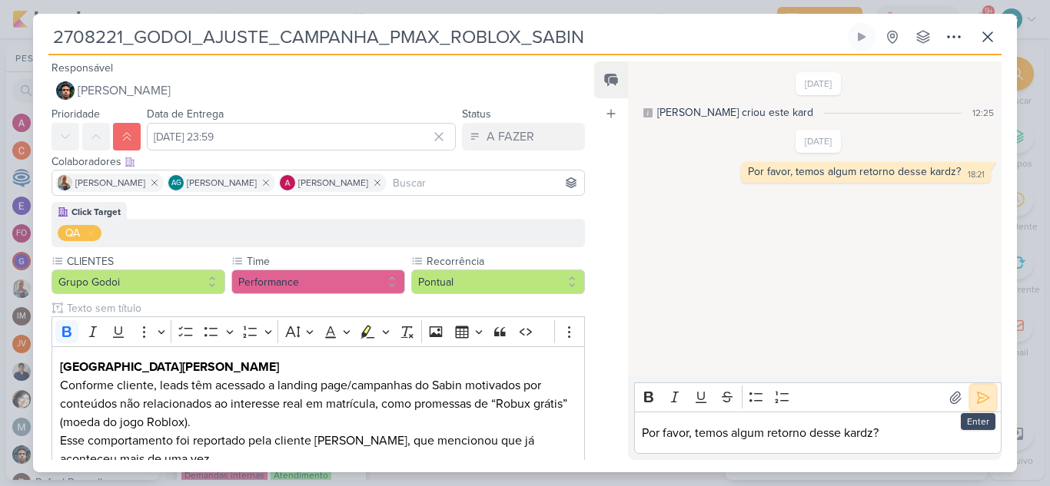
click at [978, 397] on icon at bounding box center [982, 397] width 15 height 15
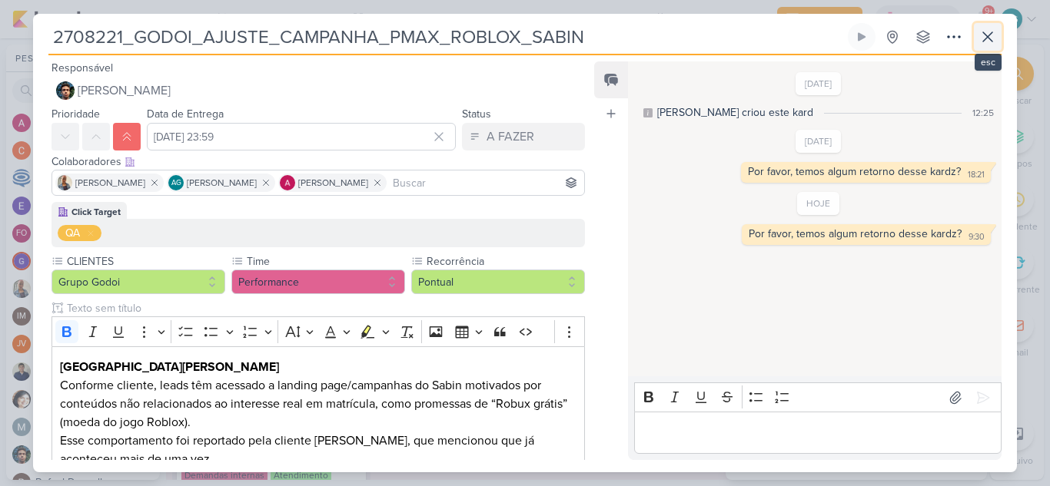
click at [990, 34] on icon at bounding box center [987, 36] width 9 height 9
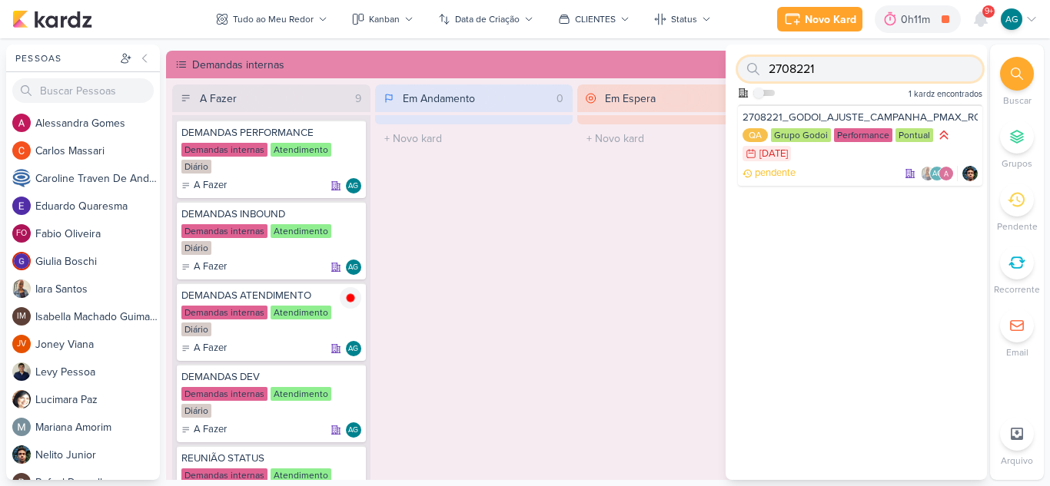
drag, startPoint x: 845, startPoint y: 66, endPoint x: 759, endPoint y: 65, distance: 86.1
click at [759, 65] on div "2708221" at bounding box center [860, 69] width 244 height 25
paste input "13"
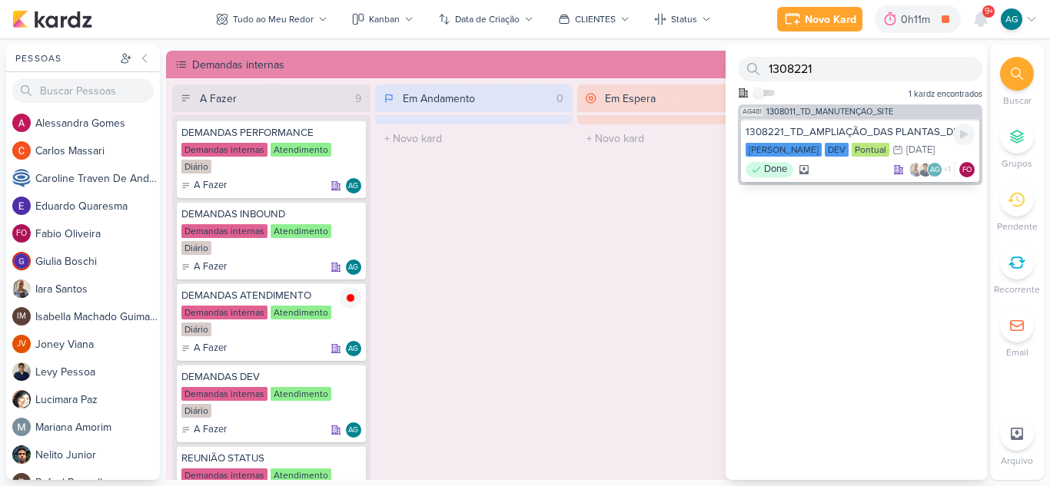
click at [847, 176] on div "Done AG +1 FO" at bounding box center [859, 169] width 229 height 15
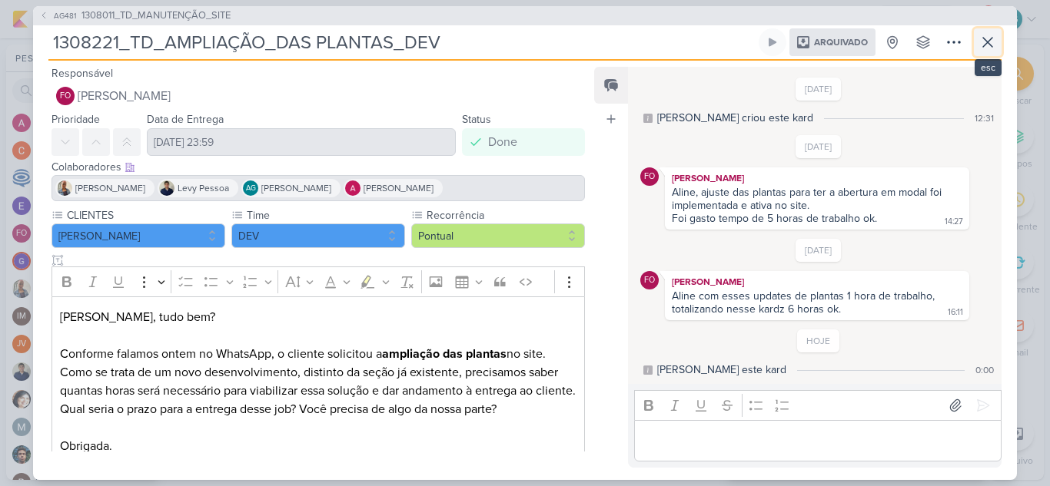
click at [984, 47] on icon at bounding box center [987, 42] width 9 height 9
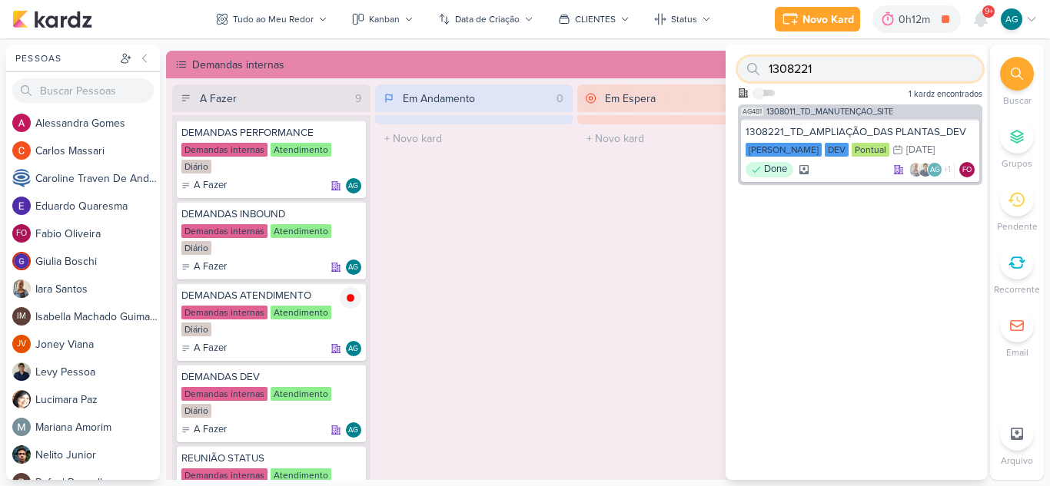
drag, startPoint x: 862, startPoint y: 61, endPoint x: 725, endPoint y: 69, distance: 137.0
click at [725, 69] on div "Pessoas [GEOGRAPHIC_DATA] A l e s s a n d r a G o m e s C a r l o s M a s s a r…" at bounding box center [525, 263] width 1050 height 436
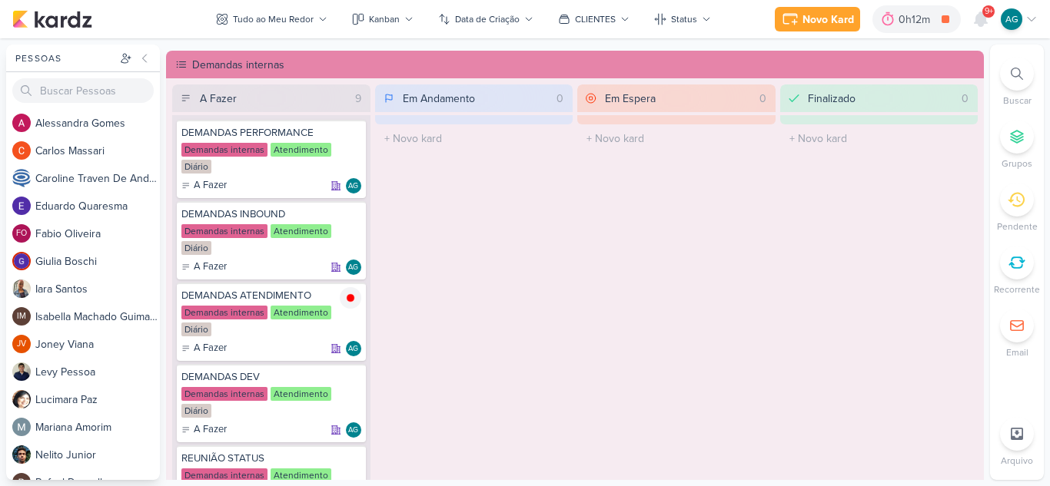
click at [1006, 73] on div at bounding box center [1017, 74] width 34 height 34
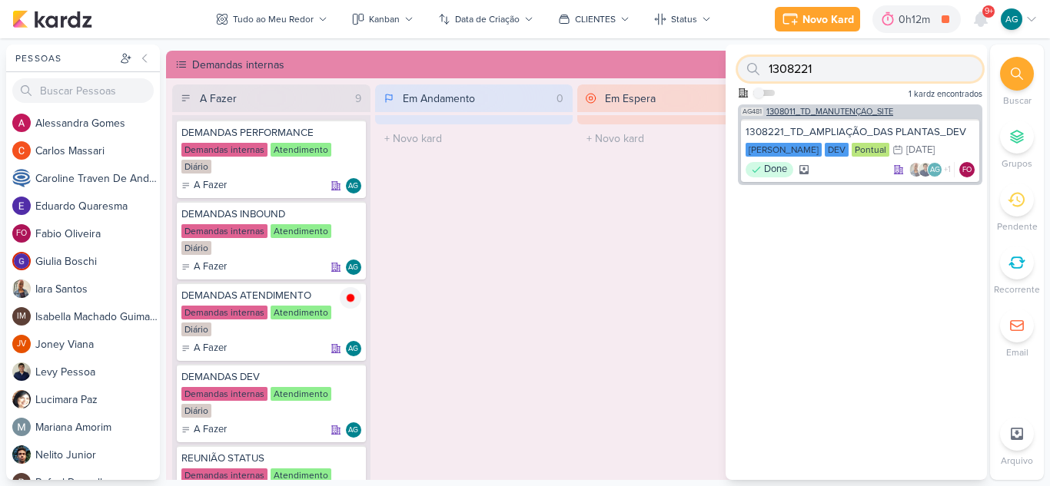
paste input "270825"
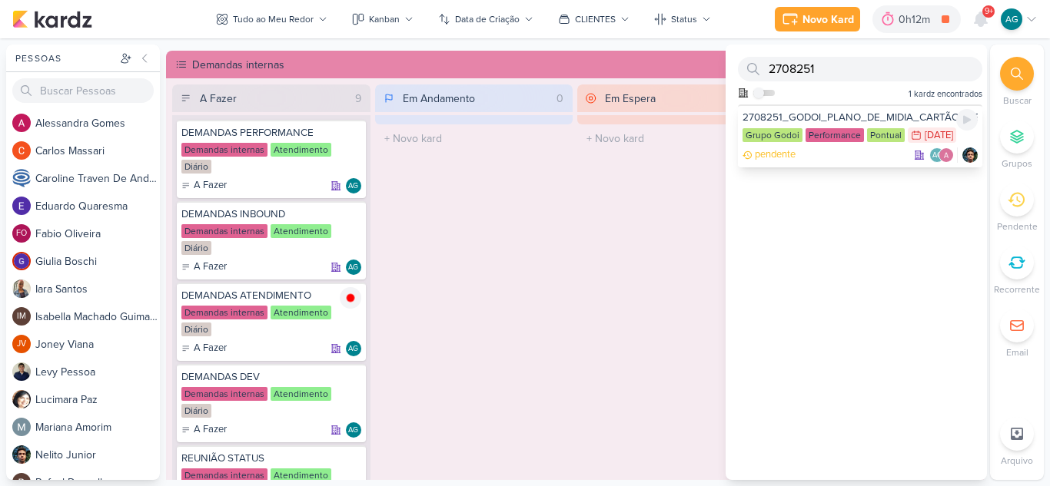
click at [871, 153] on div "pendente AG" at bounding box center [859, 155] width 235 height 15
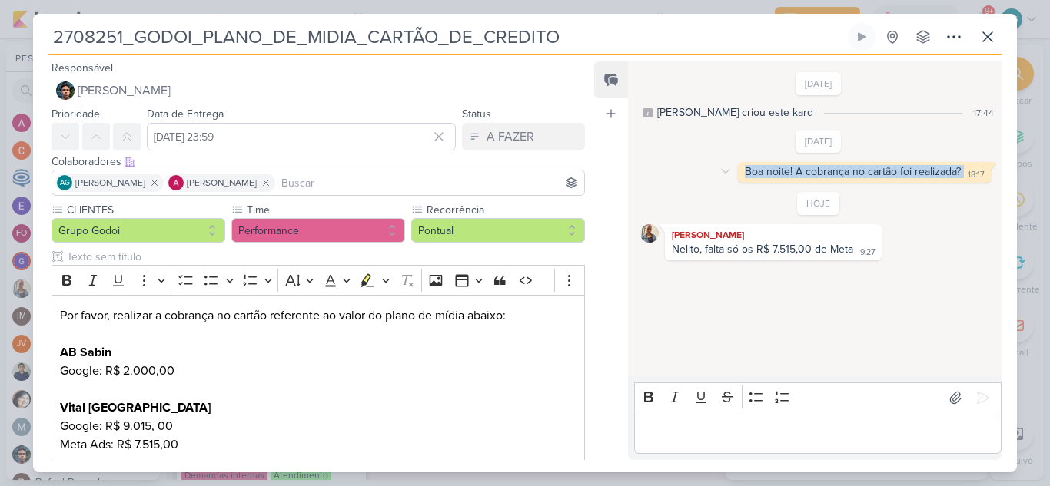
drag, startPoint x: 739, startPoint y: 169, endPoint x: 958, endPoint y: 175, distance: 219.1
click at [958, 175] on div "Boa noite! A cobrança no cartão foi realizada? 18:17" at bounding box center [864, 172] width 247 height 15
copy div "Boa noite! A cobrança no cartão foi realizada?"
click at [990, 36] on icon at bounding box center [987, 37] width 18 height 18
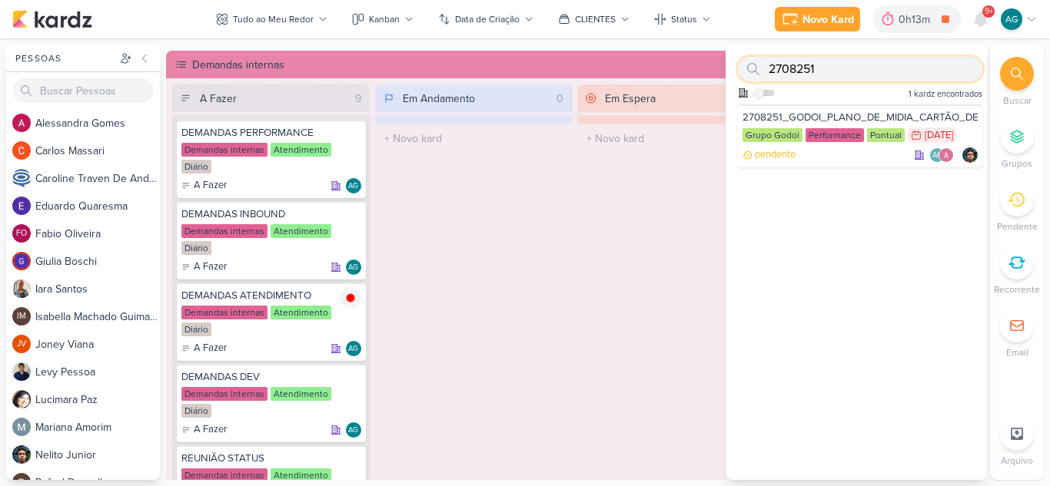
drag, startPoint x: 828, startPoint y: 65, endPoint x: 737, endPoint y: 65, distance: 90.7
click at [737, 65] on div "2708251 Como admin, ative para buscar em todos os kardz da organização 1 kardz …" at bounding box center [856, 75] width 261 height 60
paste input "3"
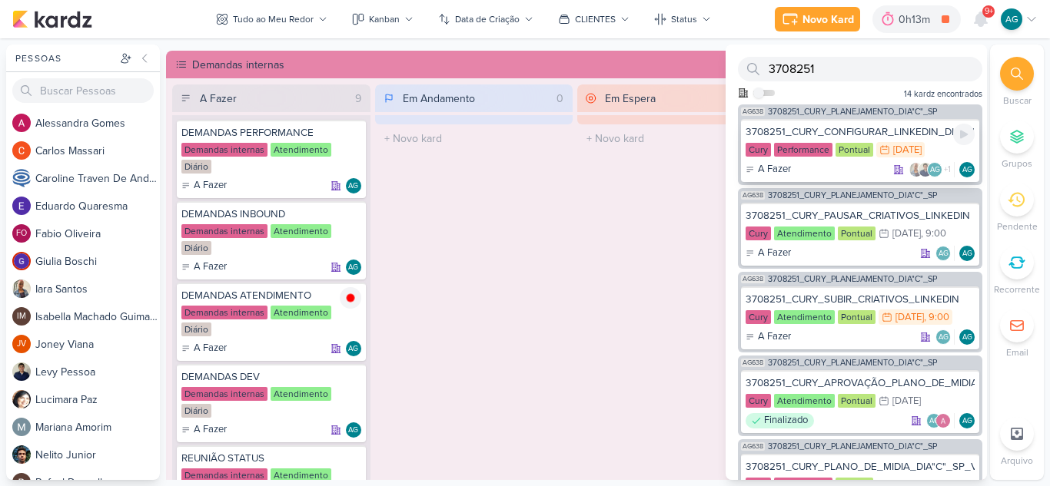
click at [828, 168] on div "A Fazer AG +1 AG" at bounding box center [859, 169] width 229 height 15
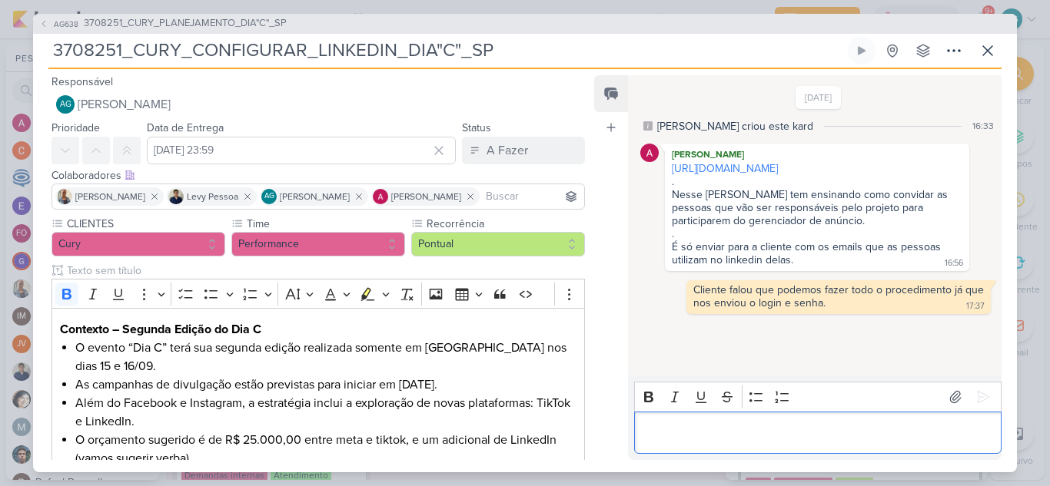
click at [844, 436] on p "Editor editing area: main" at bounding box center [817, 432] width 351 height 18
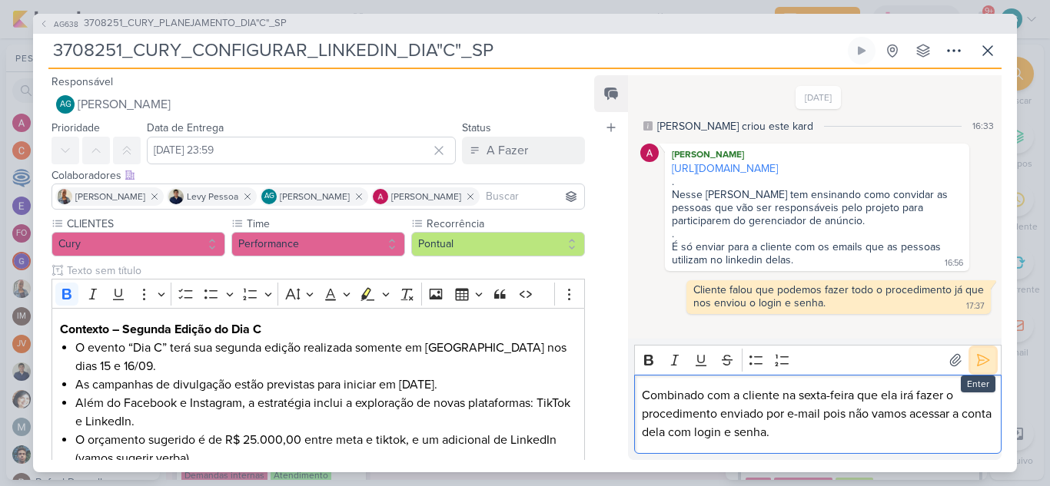
click at [975, 365] on icon at bounding box center [982, 360] width 15 height 15
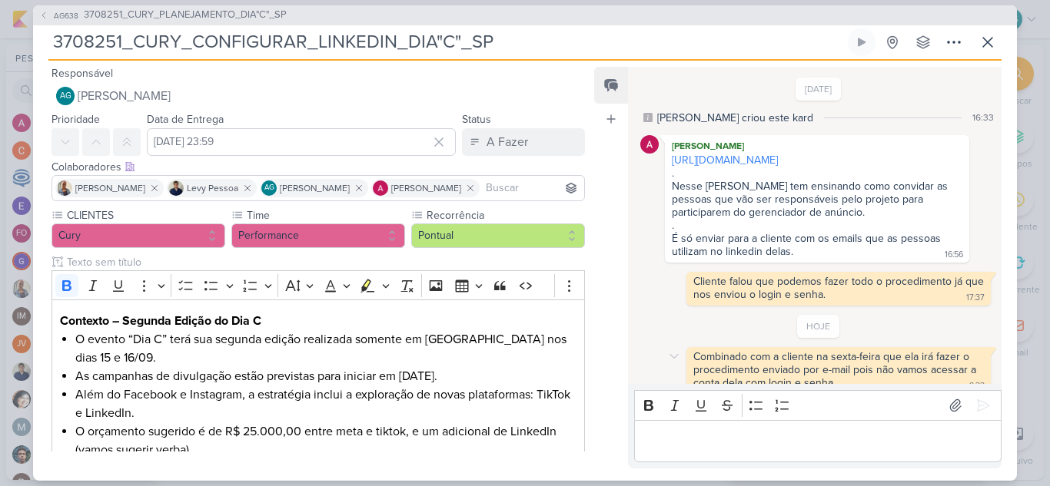
scroll to position [28, 0]
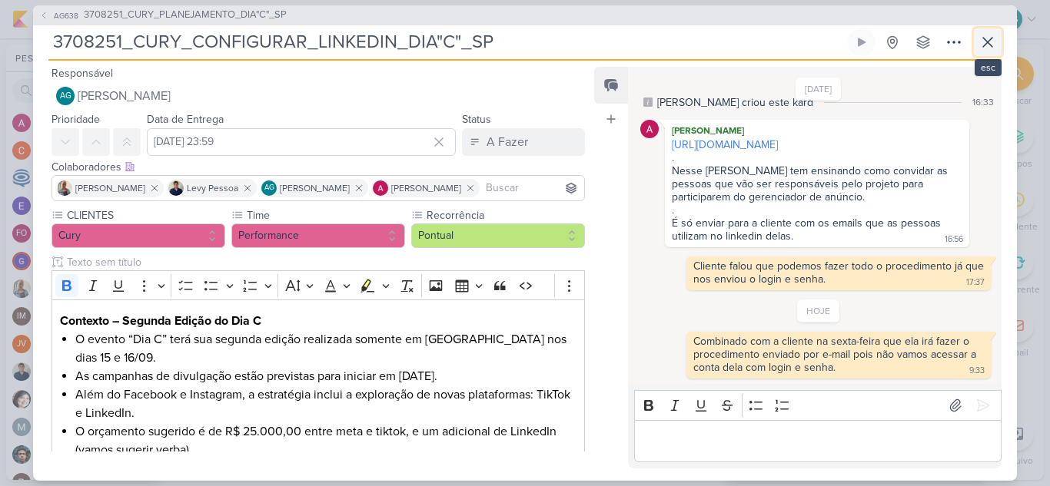
drag, startPoint x: 991, startPoint y: 41, endPoint x: 917, endPoint y: 53, distance: 74.8
click at [991, 41] on icon at bounding box center [987, 42] width 18 height 18
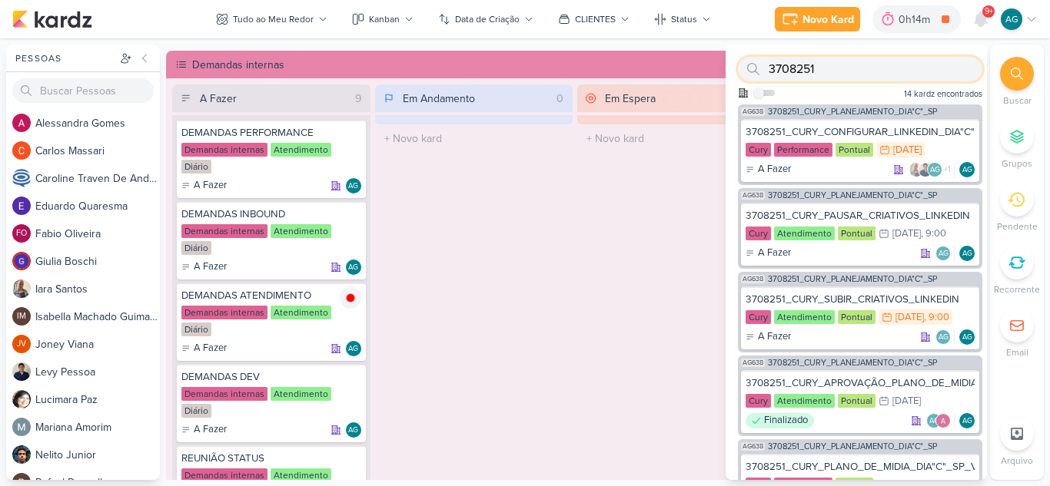
drag, startPoint x: 817, startPoint y: 68, endPoint x: 733, endPoint y: 68, distance: 83.8
click at [733, 68] on div "3708251 Como admin, ative para buscar em todos os kardz da organização 14 kardz…" at bounding box center [856, 75] width 261 height 60
paste input "170827"
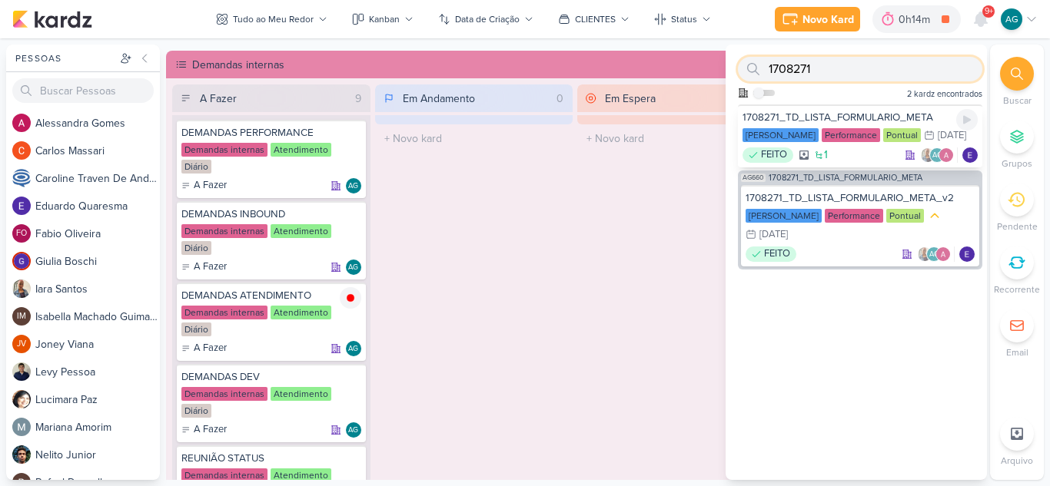
type input "1708271"
click at [891, 113] on div "1708271_TD_LISTA_FORMULARIO_META" at bounding box center [859, 118] width 235 height 14
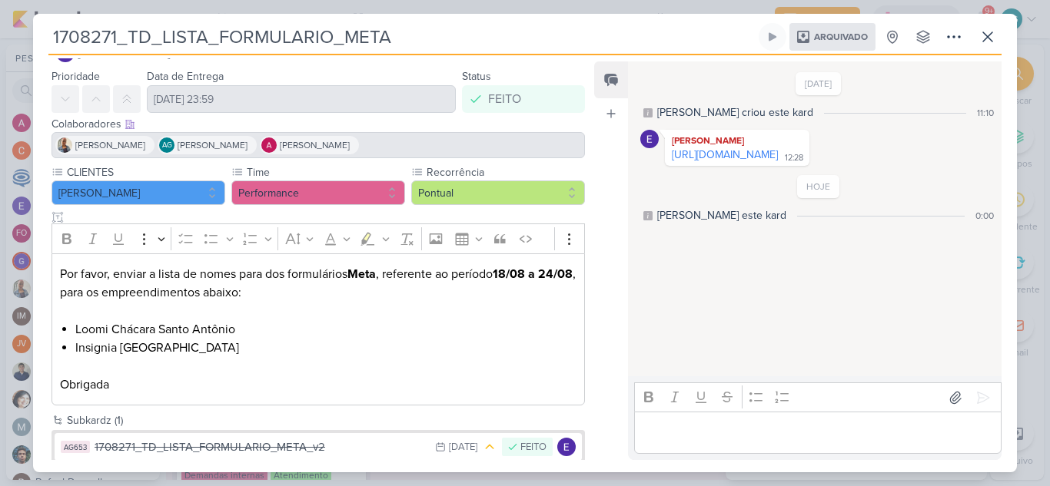
scroll to position [57, 0]
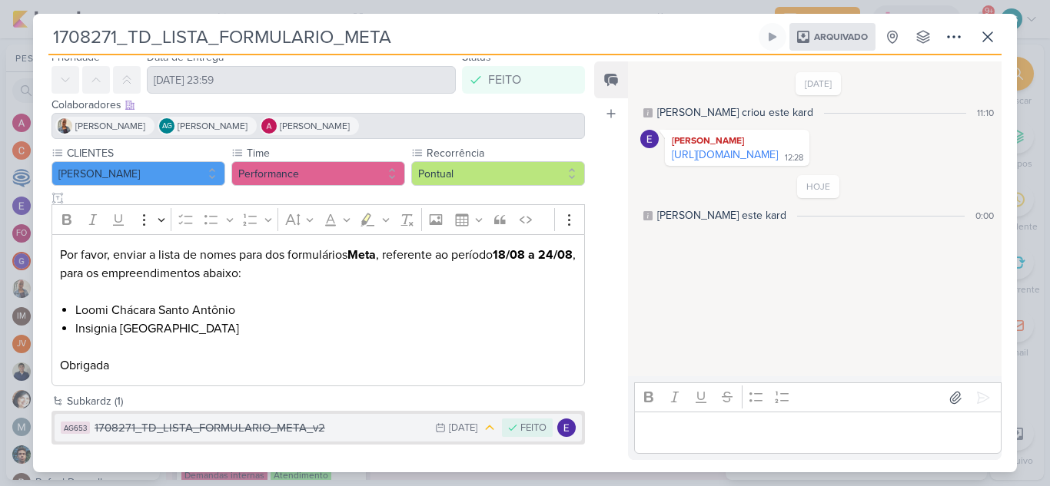
click at [276, 427] on div "1708271_TD_LISTA_FORMULARIO_META_v2" at bounding box center [261, 429] width 333 height 18
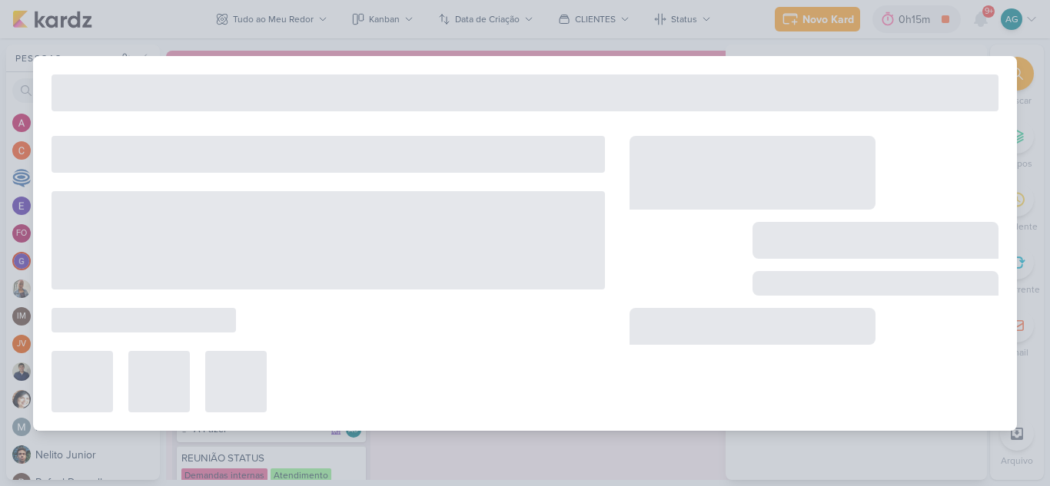
type input "1708271_TD_LISTA_FORMULARIO_META_v2"
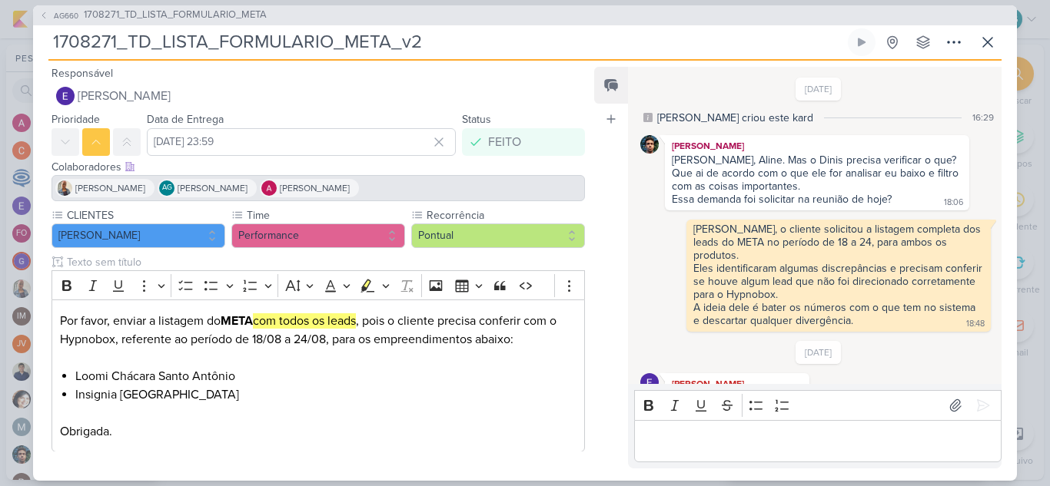
scroll to position [31, 0]
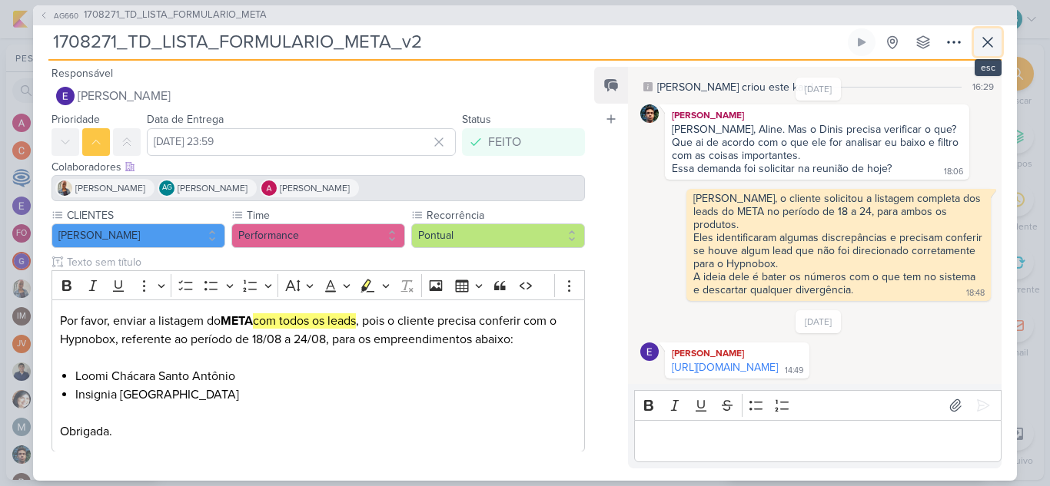
click at [992, 42] on icon at bounding box center [987, 42] width 18 height 18
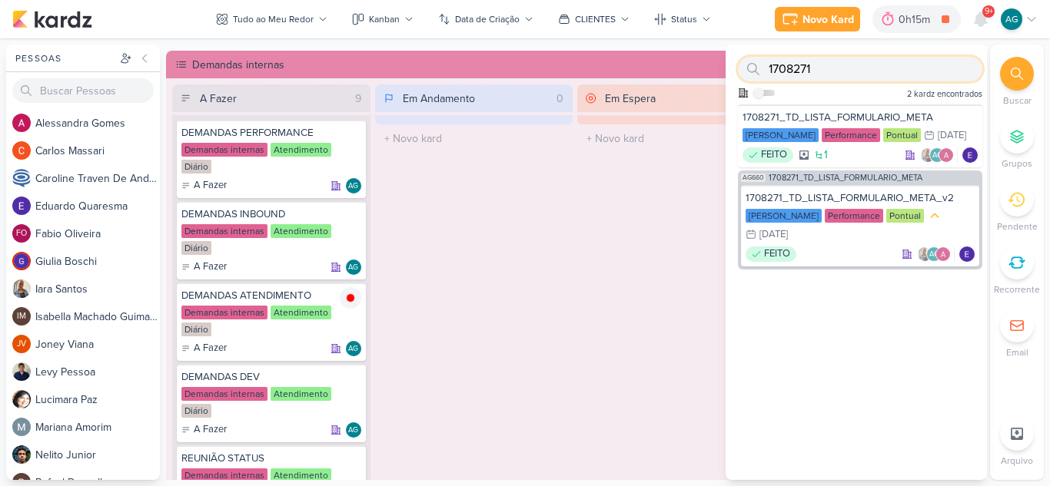
drag, startPoint x: 842, startPoint y: 71, endPoint x: 752, endPoint y: 69, distance: 89.9
click at [752, 69] on div "1708271" at bounding box center [860, 69] width 244 height 25
paste input "5"
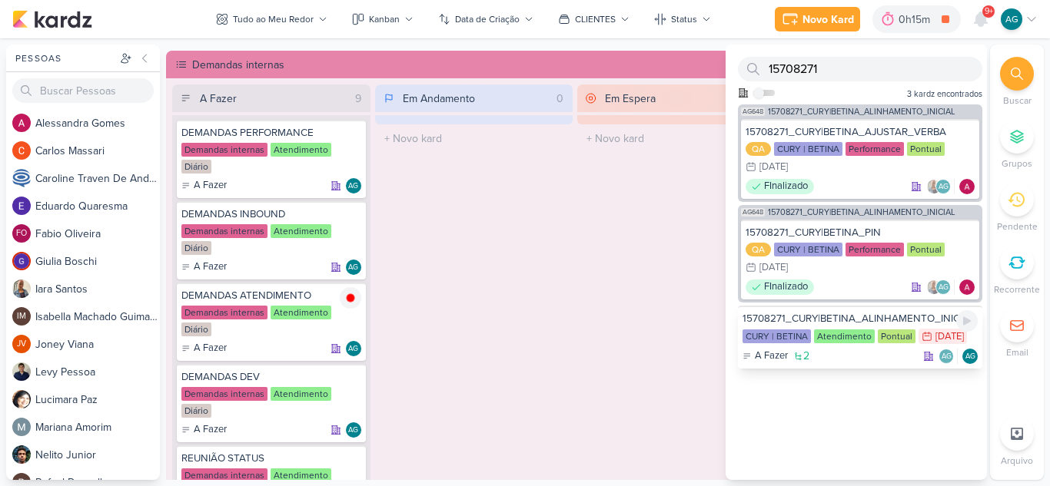
click at [856, 319] on div "15708271_CURY|BETINA_ALINHAMENTO_INICIAL" at bounding box center [859, 319] width 235 height 14
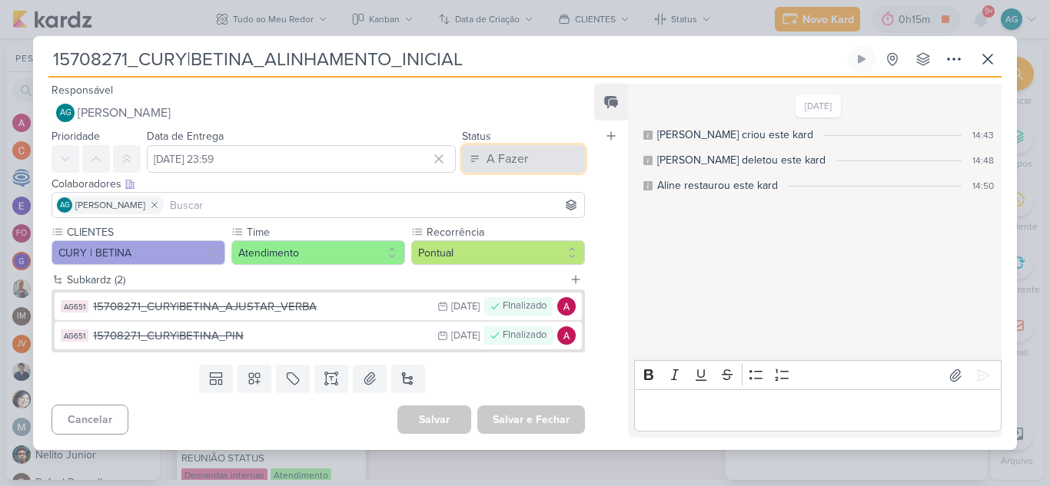
click at [533, 156] on button "A Fazer" at bounding box center [523, 159] width 123 height 28
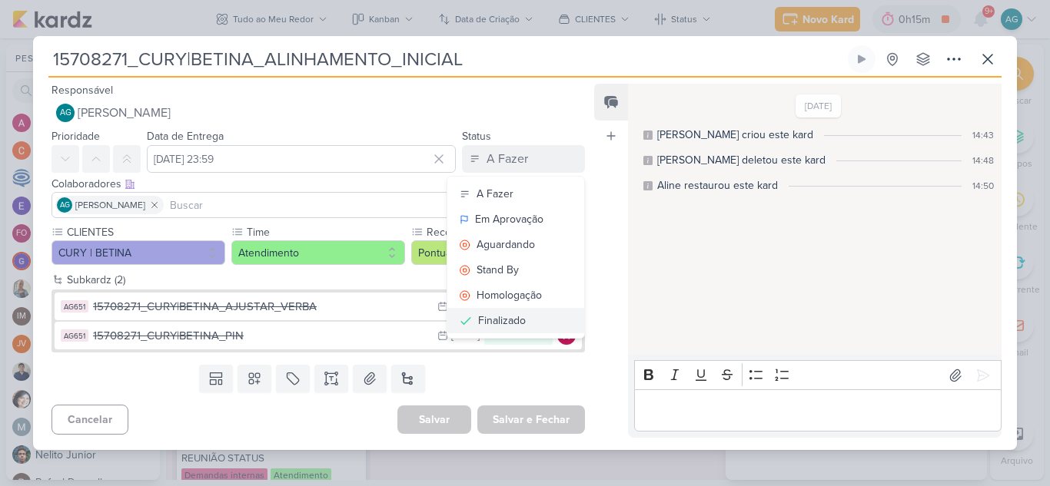
click at [513, 324] on div "Finalizado" at bounding box center [502, 321] width 48 height 16
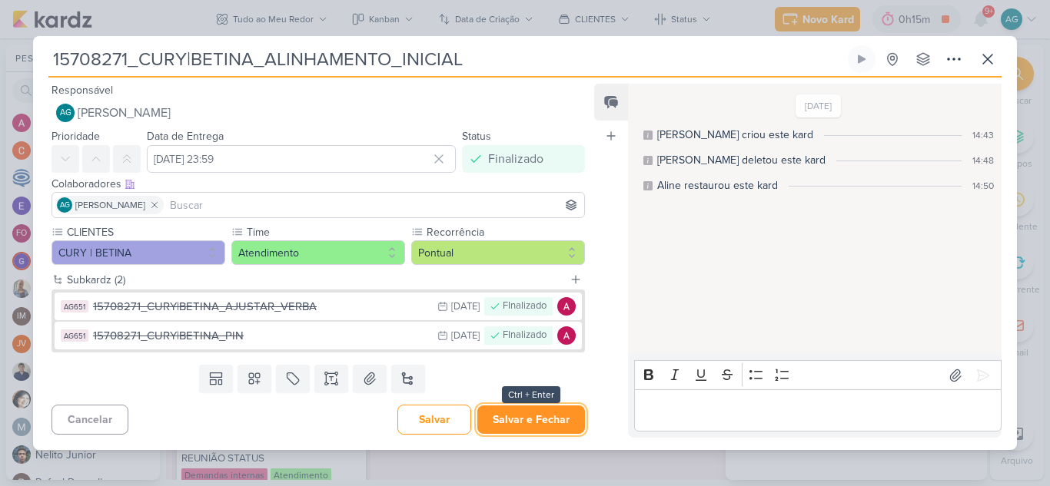
click at [545, 423] on button "Salvar e Fechar" at bounding box center [531, 420] width 108 height 28
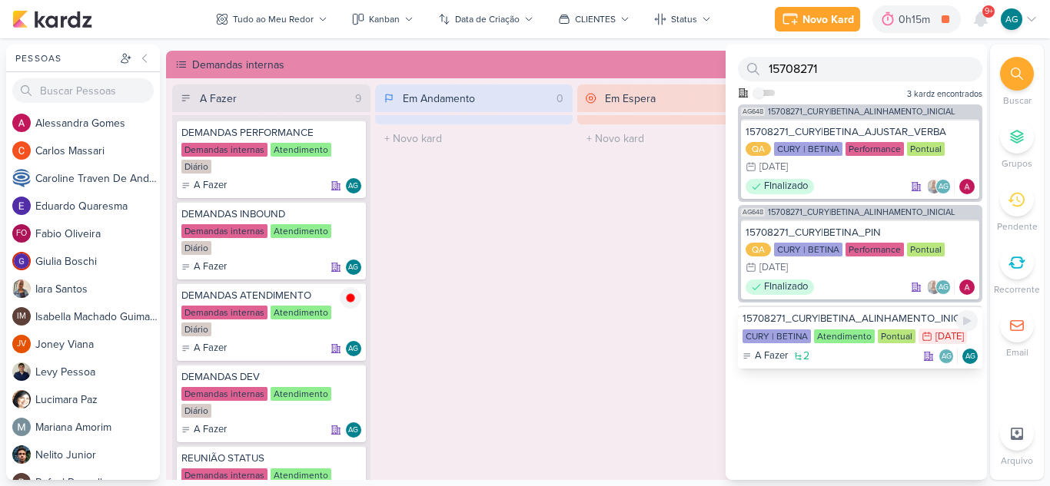
click at [855, 364] on div "A Fazer 2 AG AG" at bounding box center [859, 356] width 235 height 15
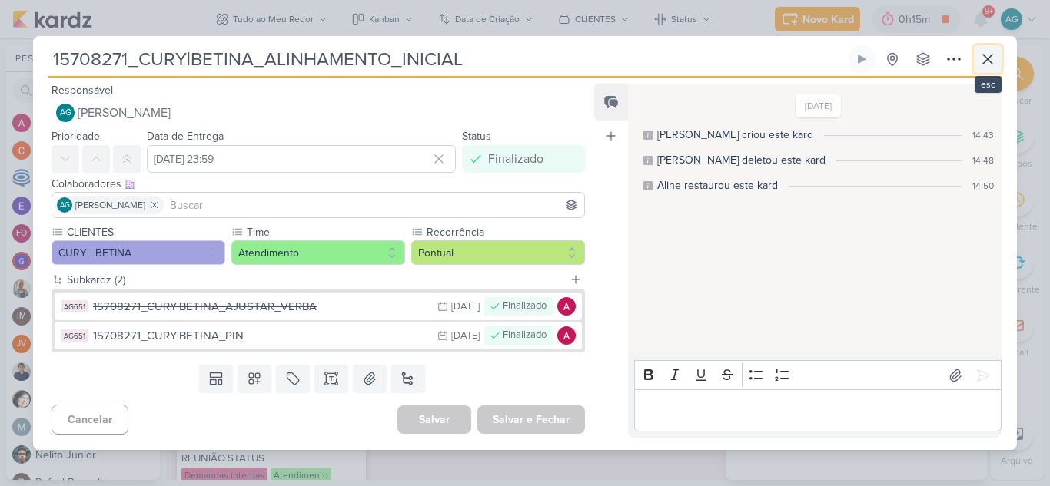
click at [997, 56] on button at bounding box center [988, 59] width 28 height 28
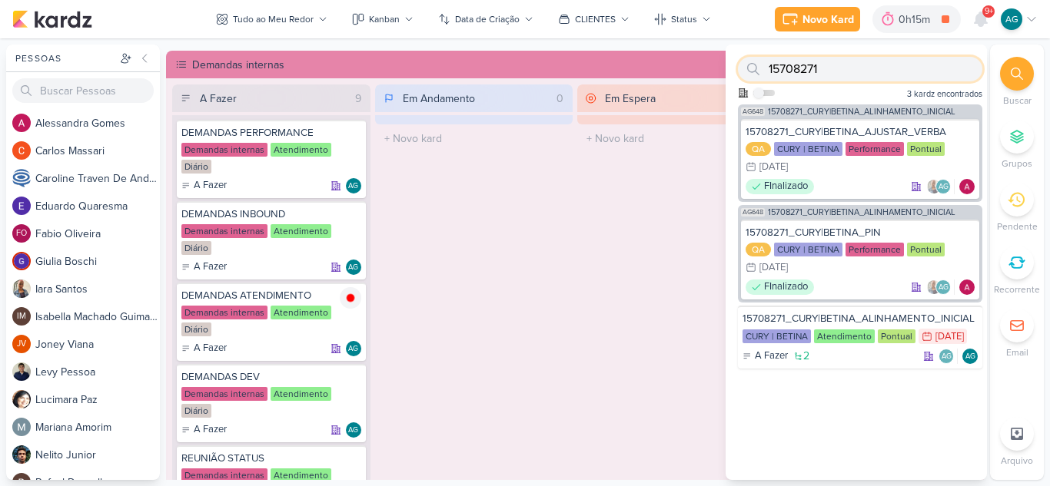
drag, startPoint x: 829, startPoint y: 68, endPoint x: 763, endPoint y: 68, distance: 66.1
click at [763, 68] on div "15708271" at bounding box center [860, 69] width 244 height 25
paste input "708272"
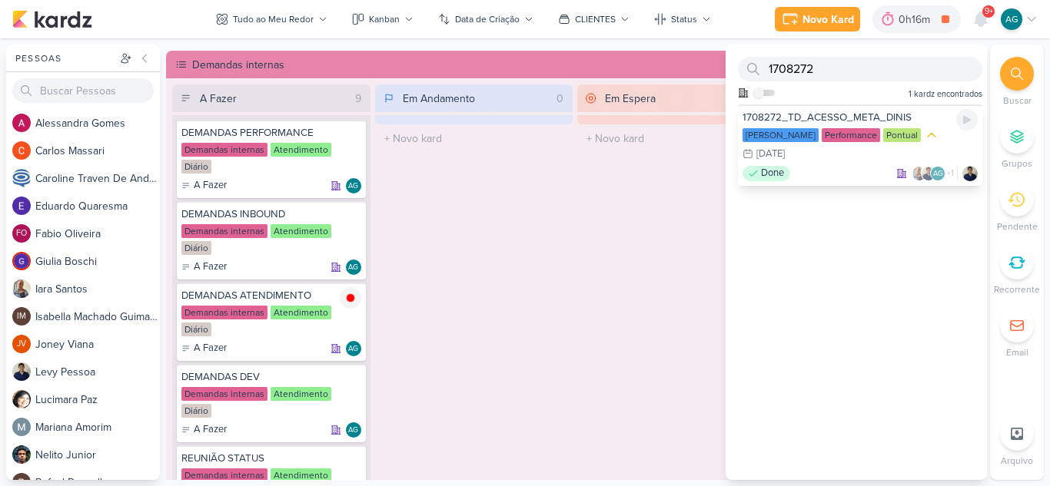
click at [824, 115] on div "1708272_TD_ACESSO_META_DINIS" at bounding box center [859, 118] width 235 height 14
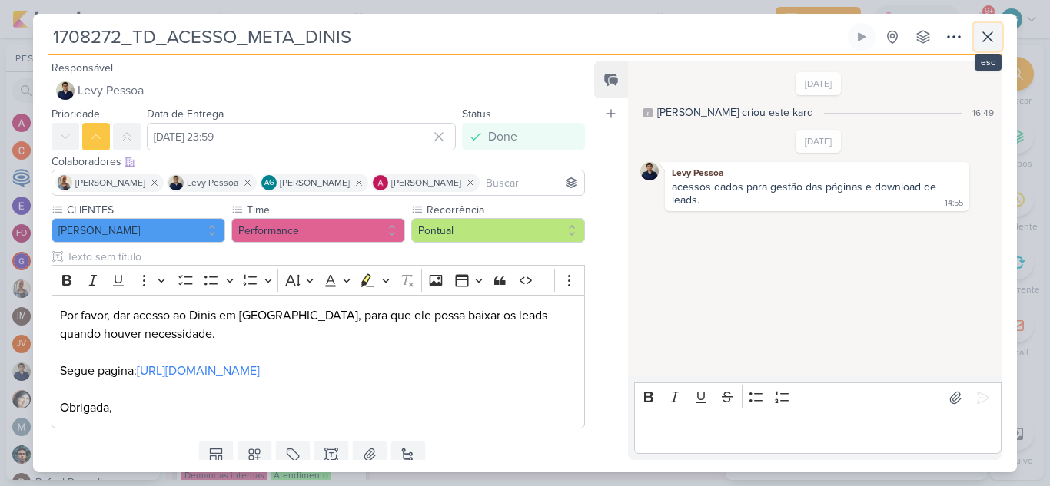
click at [990, 35] on icon at bounding box center [987, 36] width 9 height 9
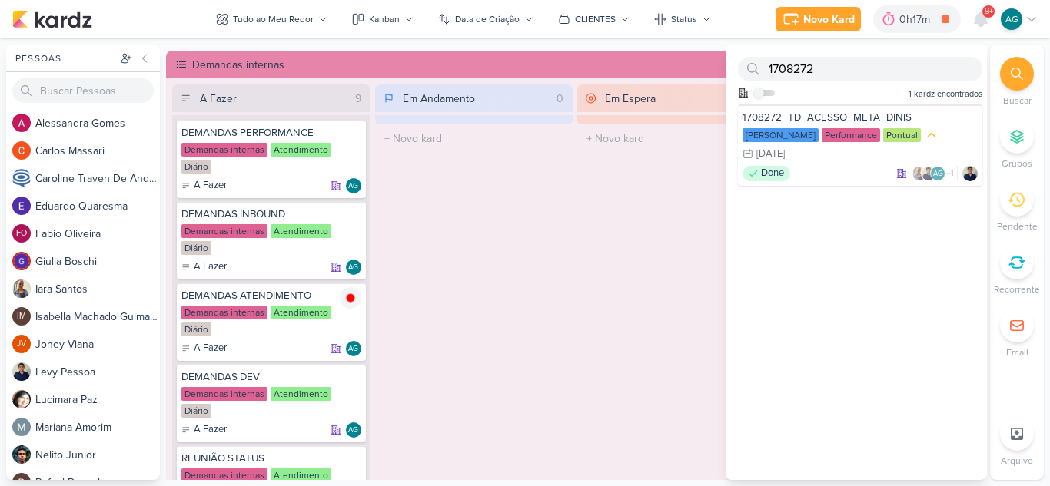
click at [594, 333] on div "Em Espera 0 O título do kard deve ter menos que 100 caracteres" at bounding box center [676, 284] width 198 height 399
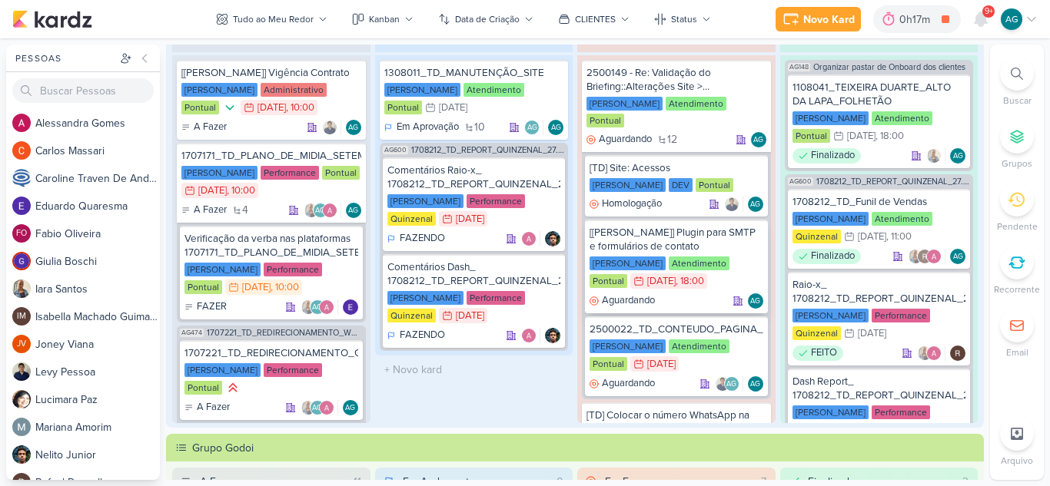
scroll to position [0, 0]
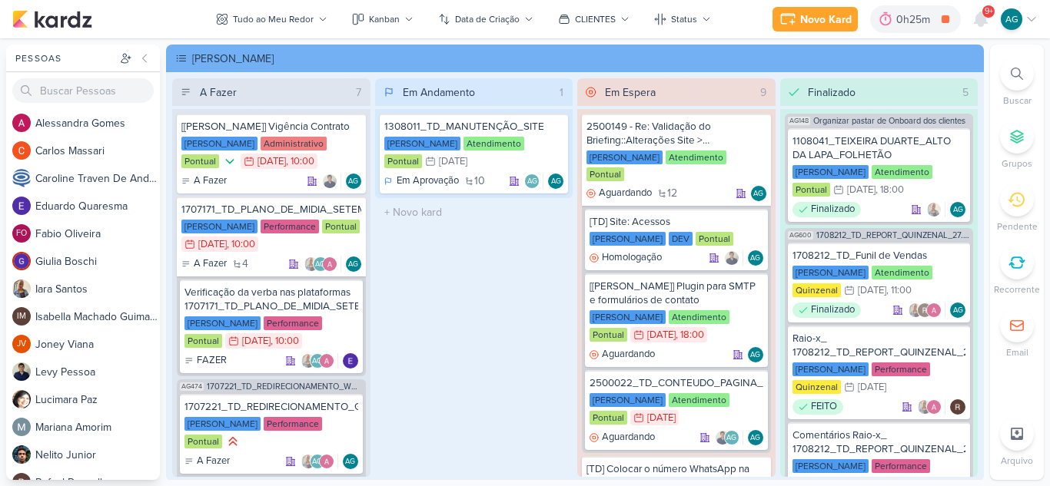
click at [1016, 71] on icon at bounding box center [1017, 74] width 12 height 12
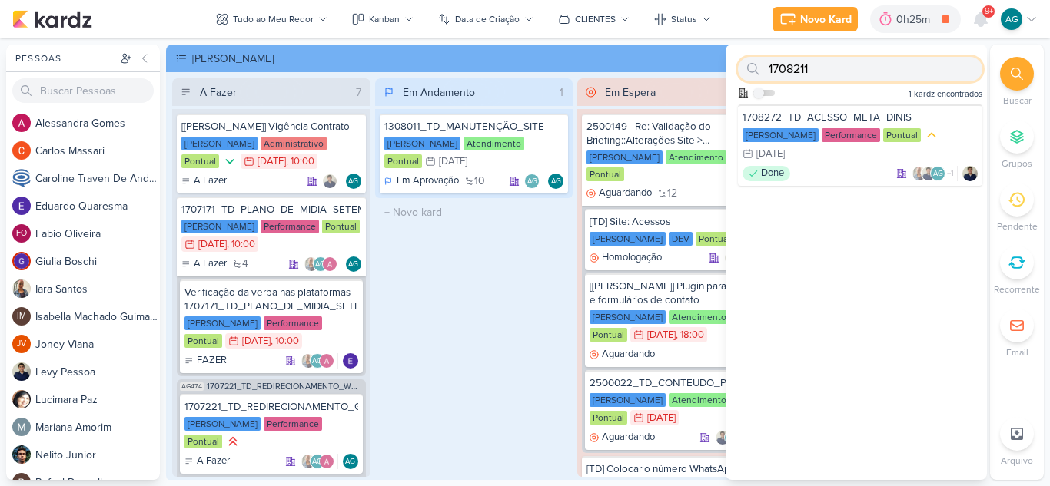
type input "1708211"
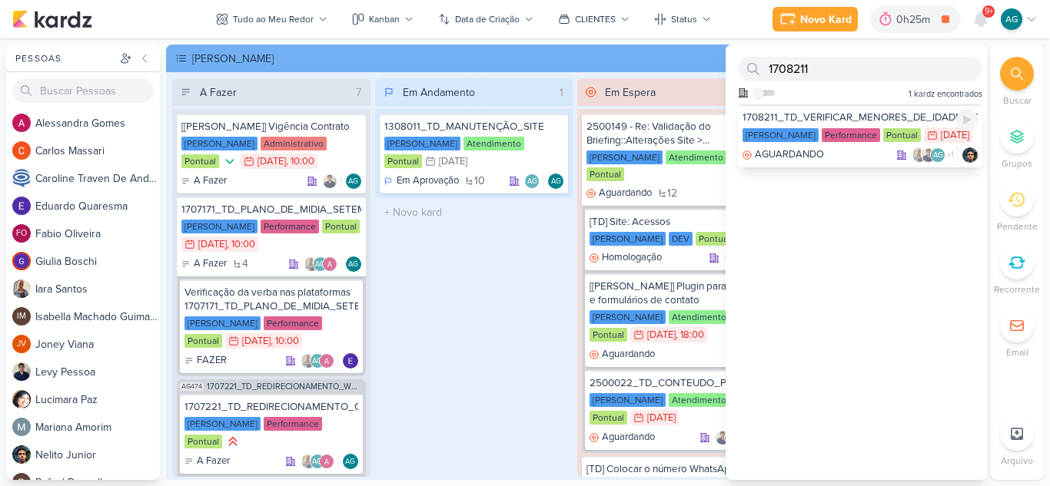
click at [852, 161] on div "1708211_TD_VERIFICAR_MENORES_DE_IDADE_LCSA [PERSON_NAME] Performance Pontual 25…" at bounding box center [860, 136] width 244 height 63
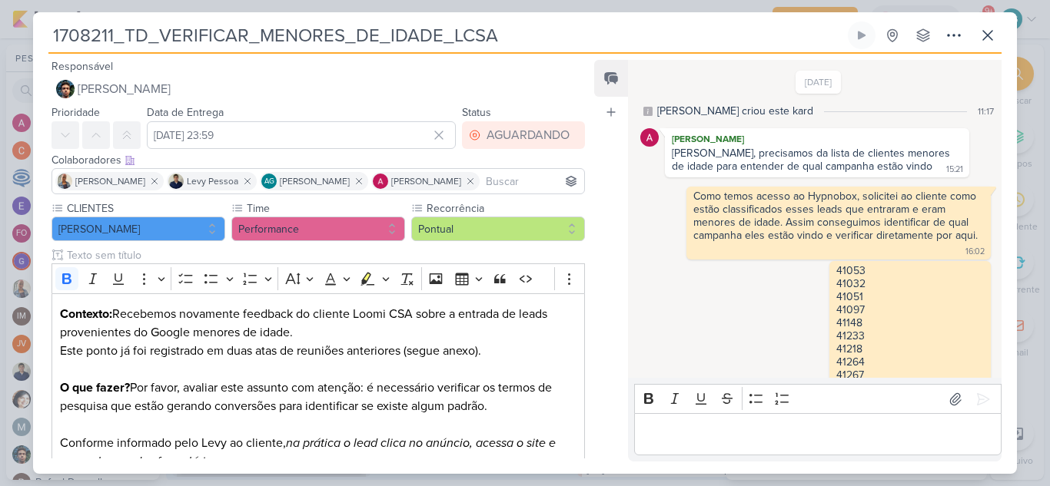
scroll to position [975, 0]
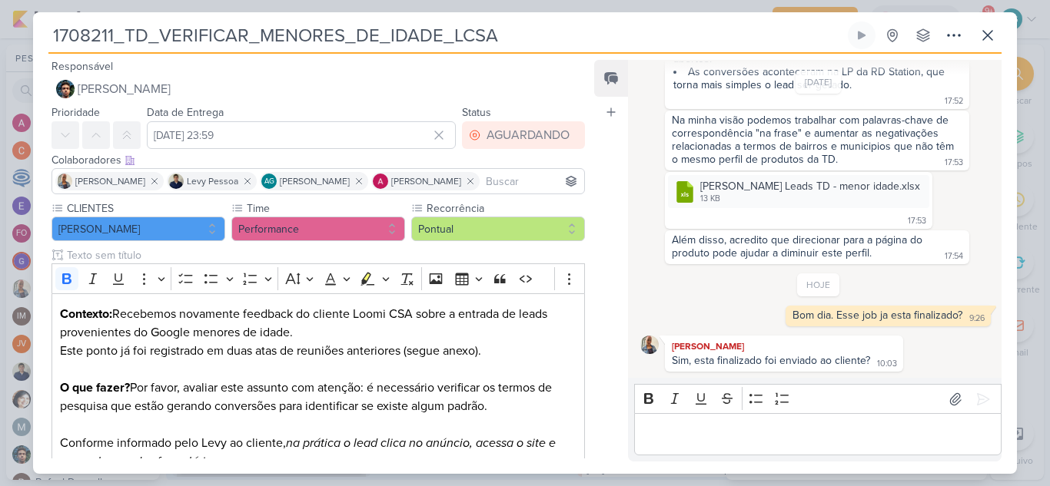
click at [713, 440] on p "Editor editing area: main" at bounding box center [817, 435] width 351 height 18
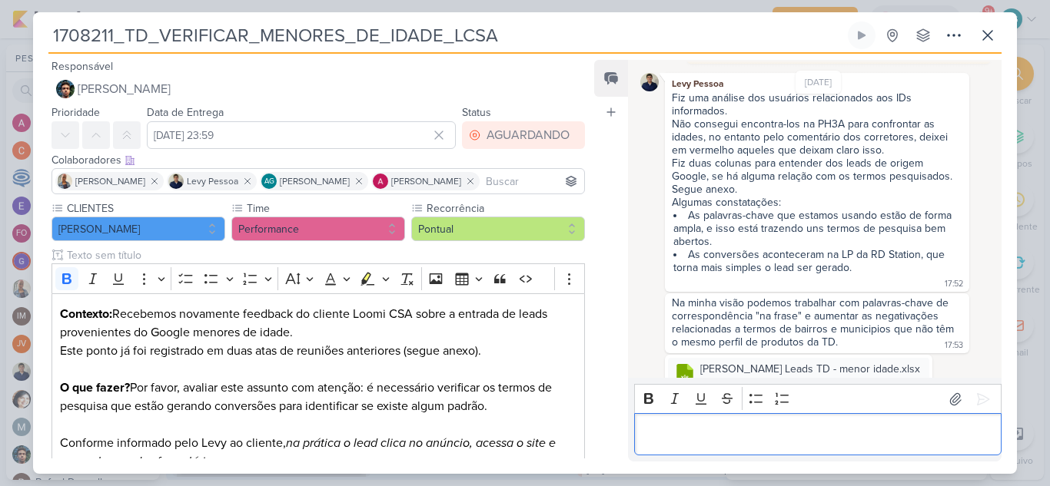
scroll to position [745, 0]
